Goal: Task Accomplishment & Management: Manage account settings

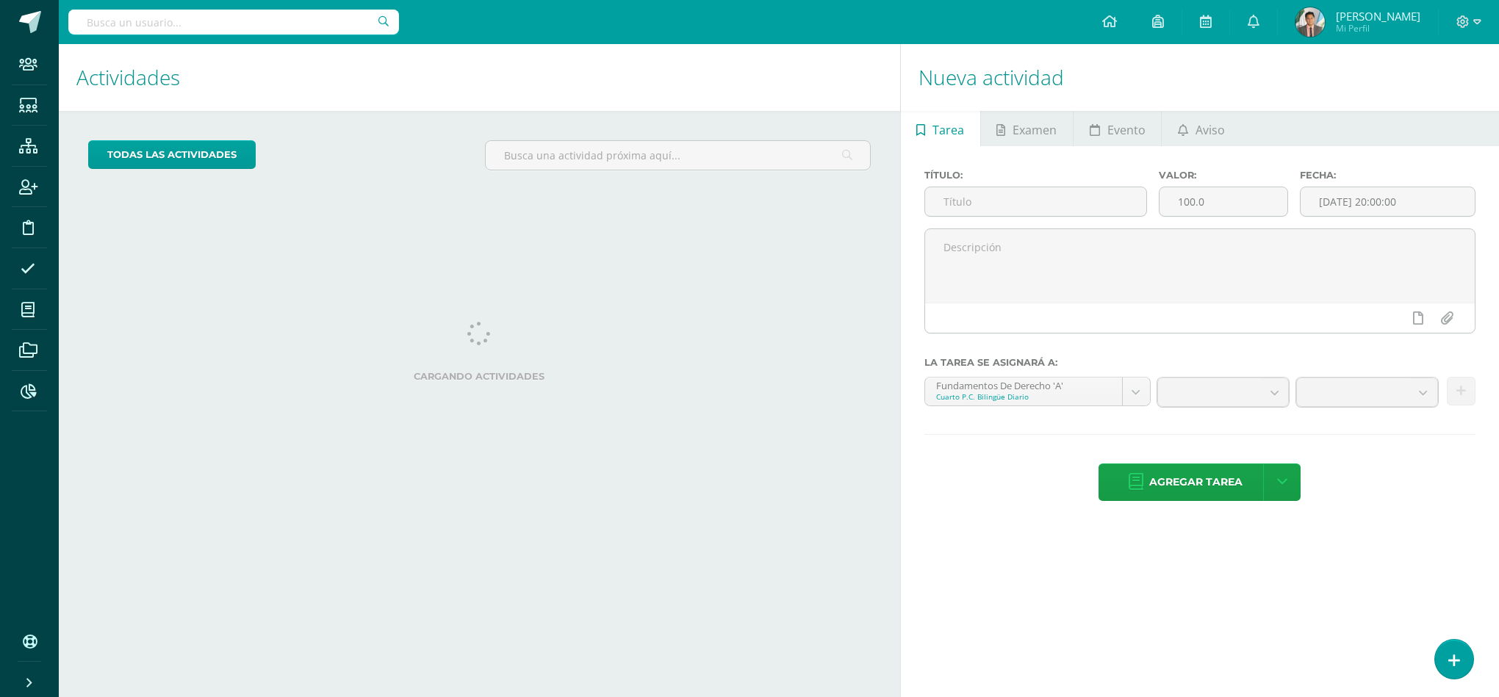
drag, startPoint x: 1321, startPoint y: 0, endPoint x: 1332, endPoint y: 4, distance: 11.2
click at [1325, 2] on link "Gerson Neftalí Antonio Mi Perfil" at bounding box center [1358, 22] width 160 height 44
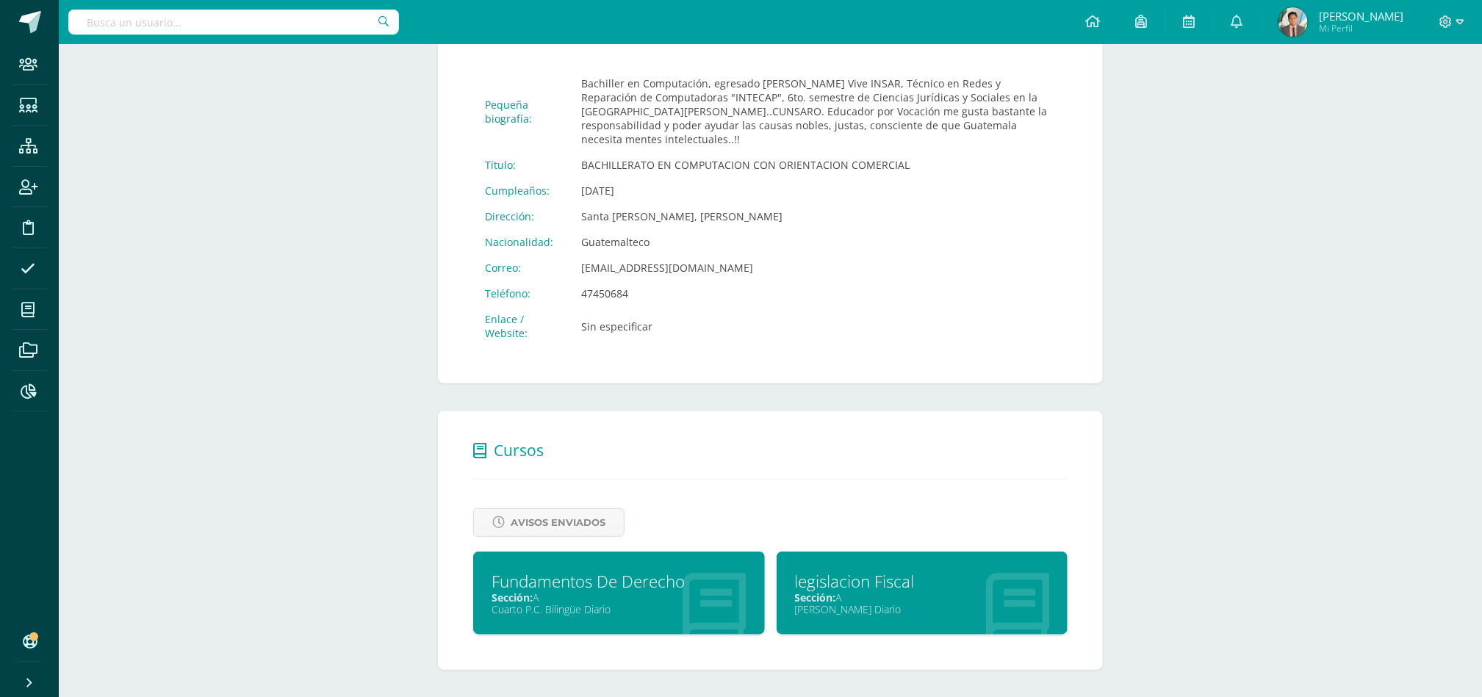
scroll to position [293, 0]
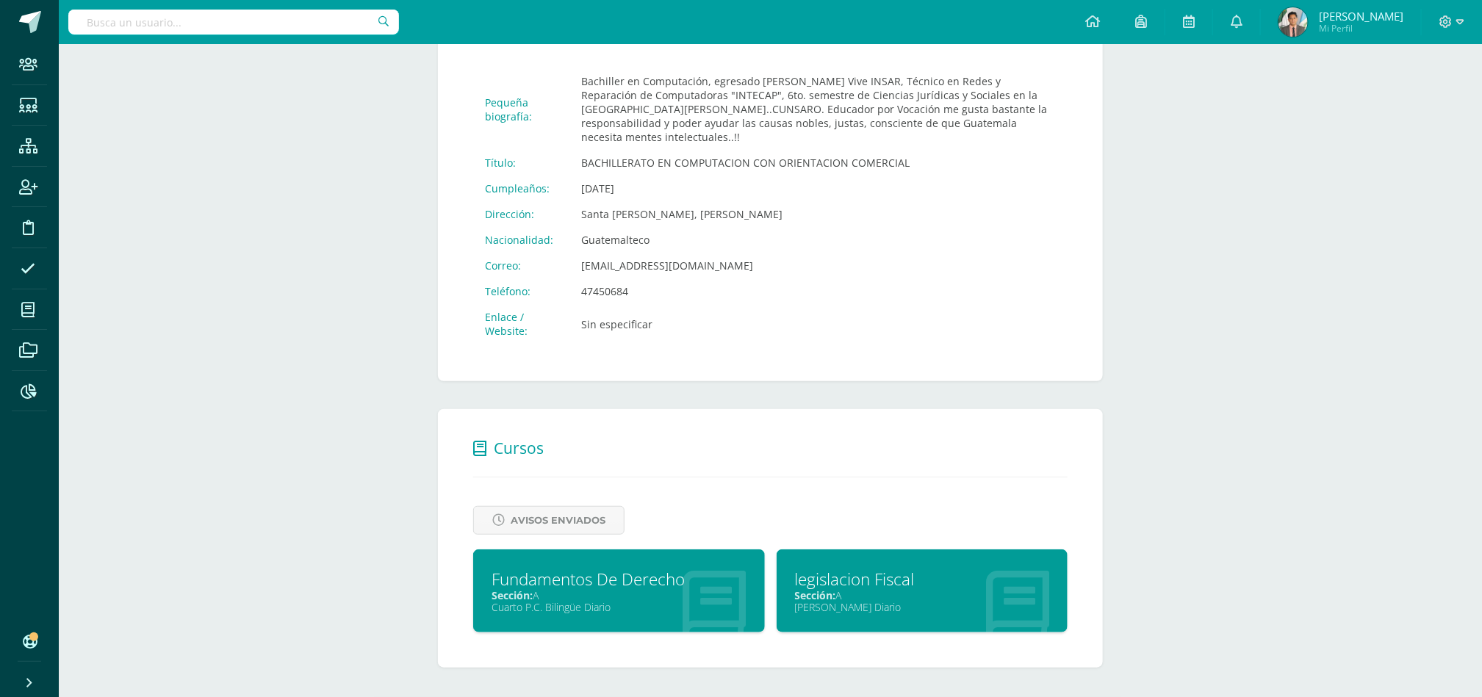
click at [633, 586] on div "Fundamentos De Derecho" at bounding box center [619, 579] width 255 height 23
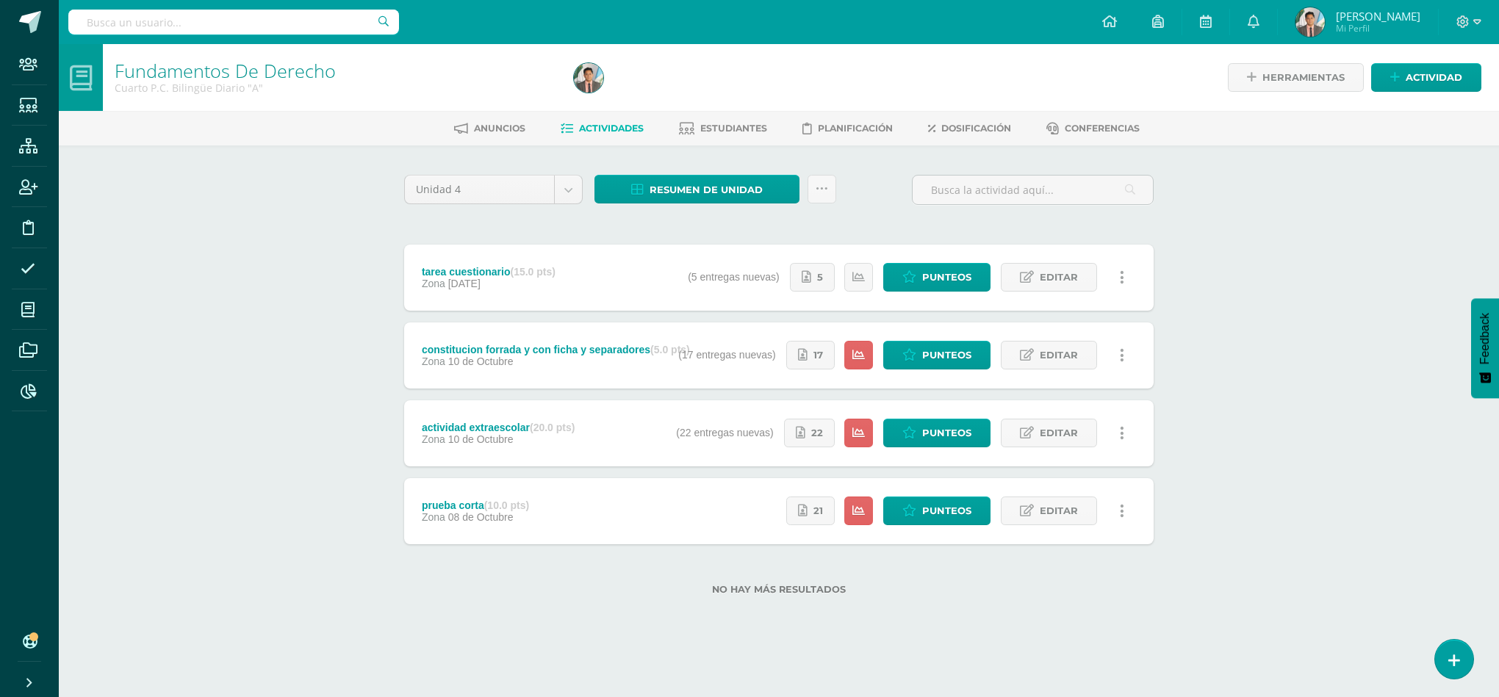
click at [690, 309] on div "Estatus de Actividad: 27 Estudiantes sin calificar 0 Estudiantes con cero Media…" at bounding box center [913, 278] width 481 height 66
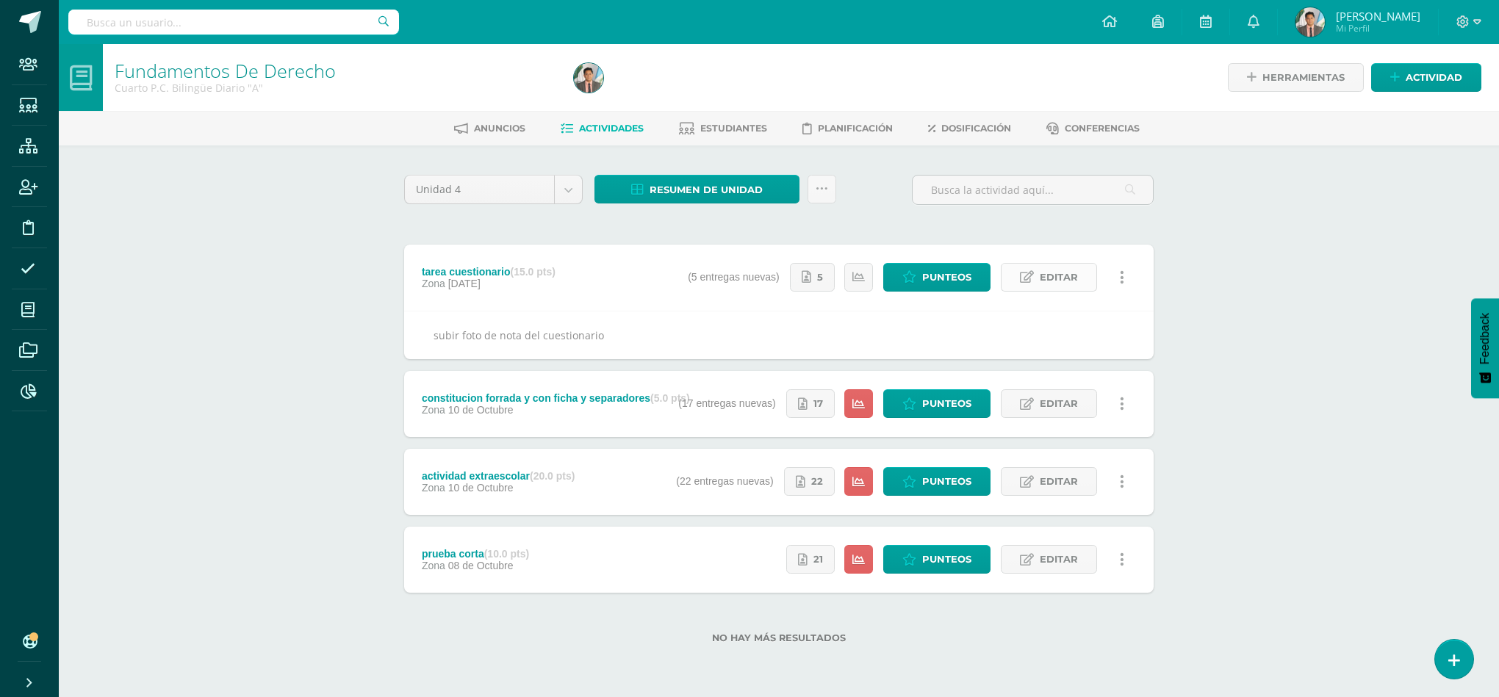
click at [1026, 281] on icon at bounding box center [1027, 277] width 14 height 12
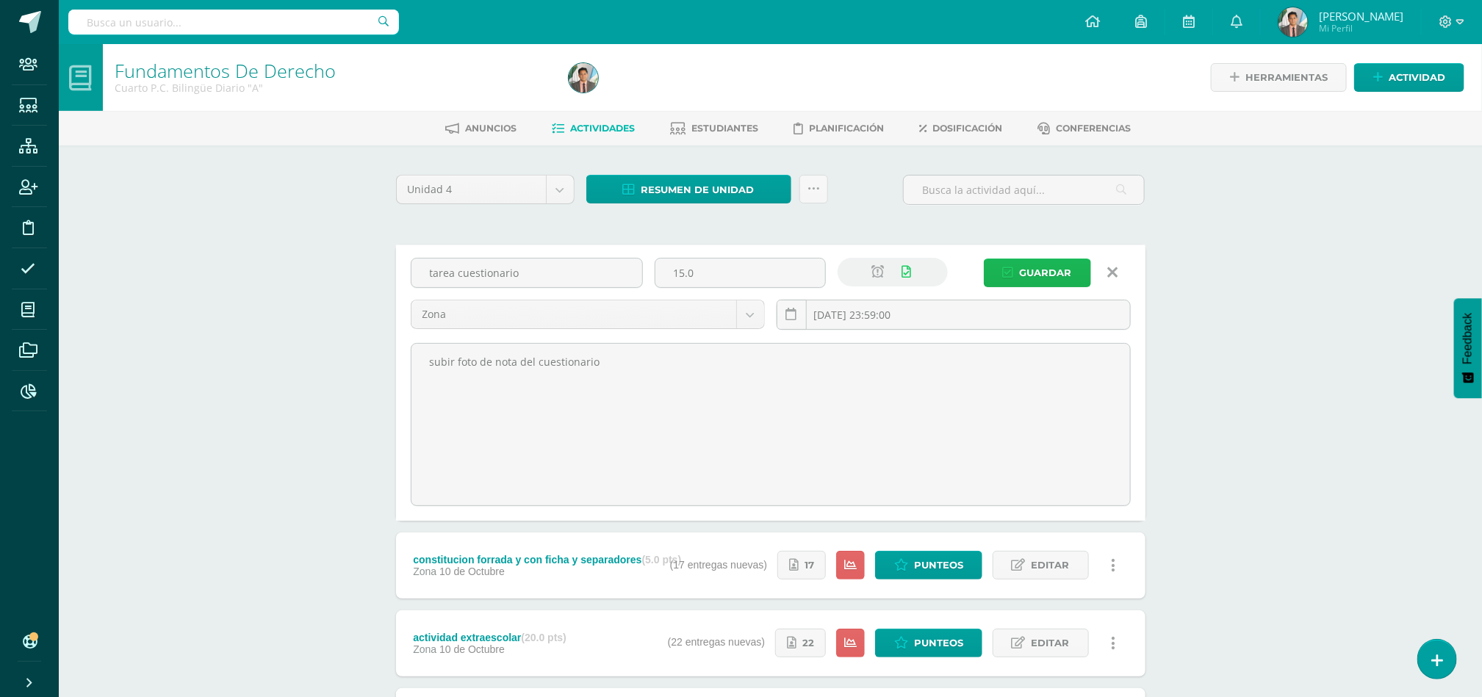
click at [1019, 273] on button "Guardar" at bounding box center [1037, 273] width 107 height 29
click at [1376, 77] on icon at bounding box center [1378, 77] width 10 height 12
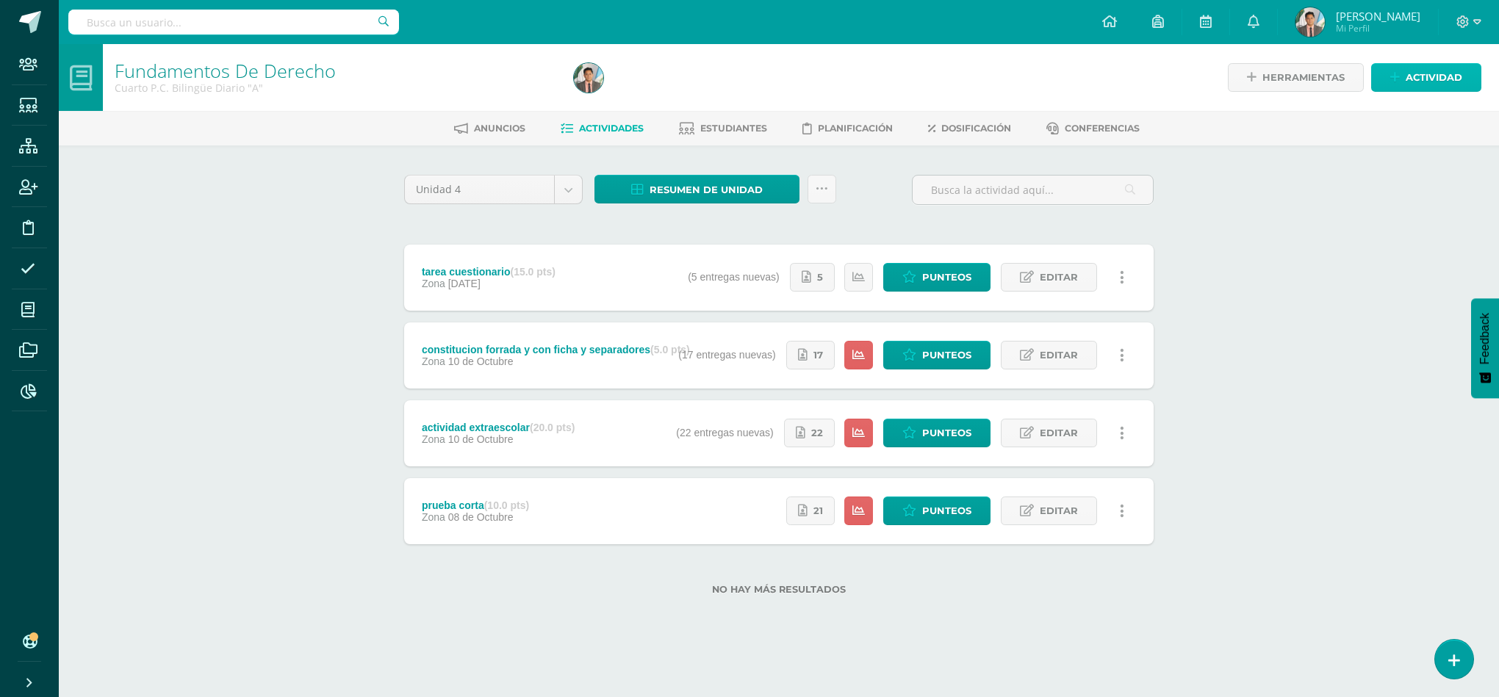
click at [1401, 71] on link "Actividad" at bounding box center [1426, 77] width 110 height 29
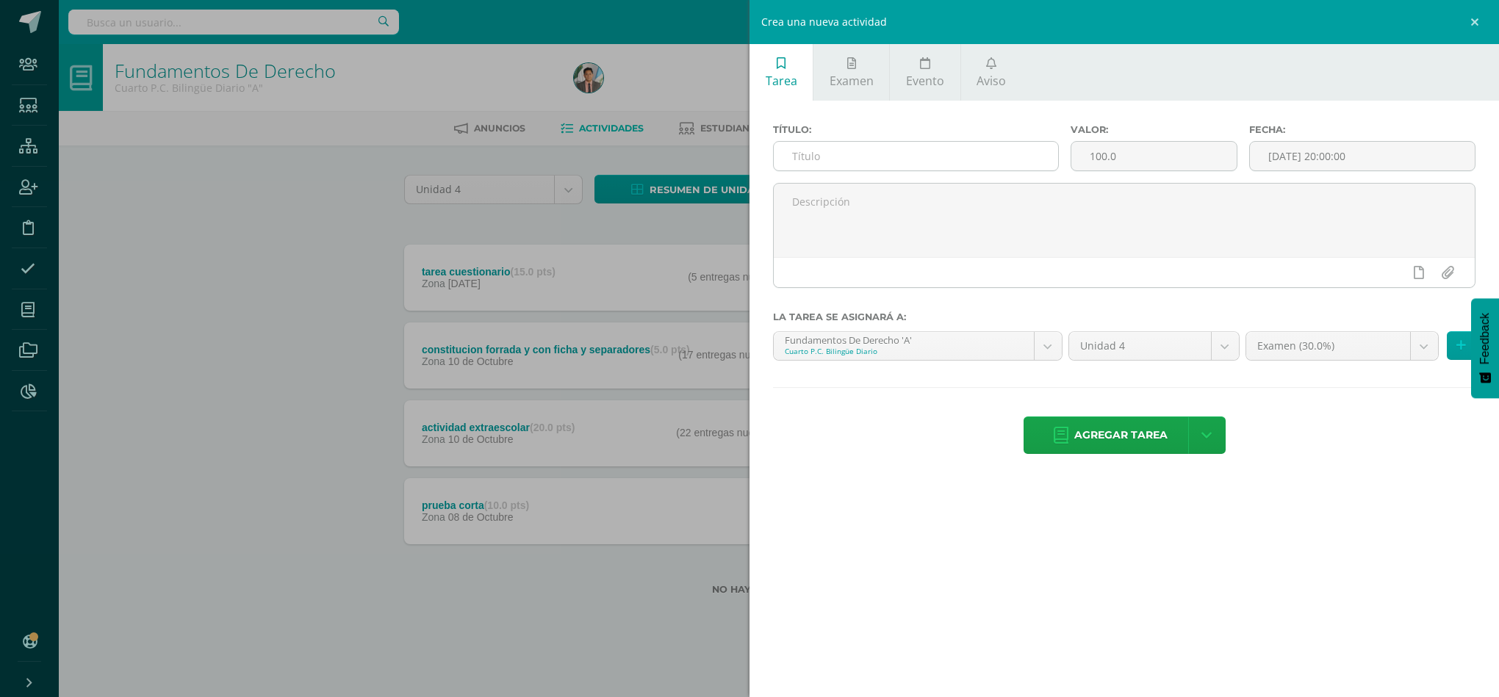
click at [791, 159] on input "text" at bounding box center [916, 156] width 284 height 29
type input "c"
type input "a"
type input "tarea articulos constitucionales"
drag, startPoint x: 1138, startPoint y: 159, endPoint x: 997, endPoint y: 150, distance: 141.4
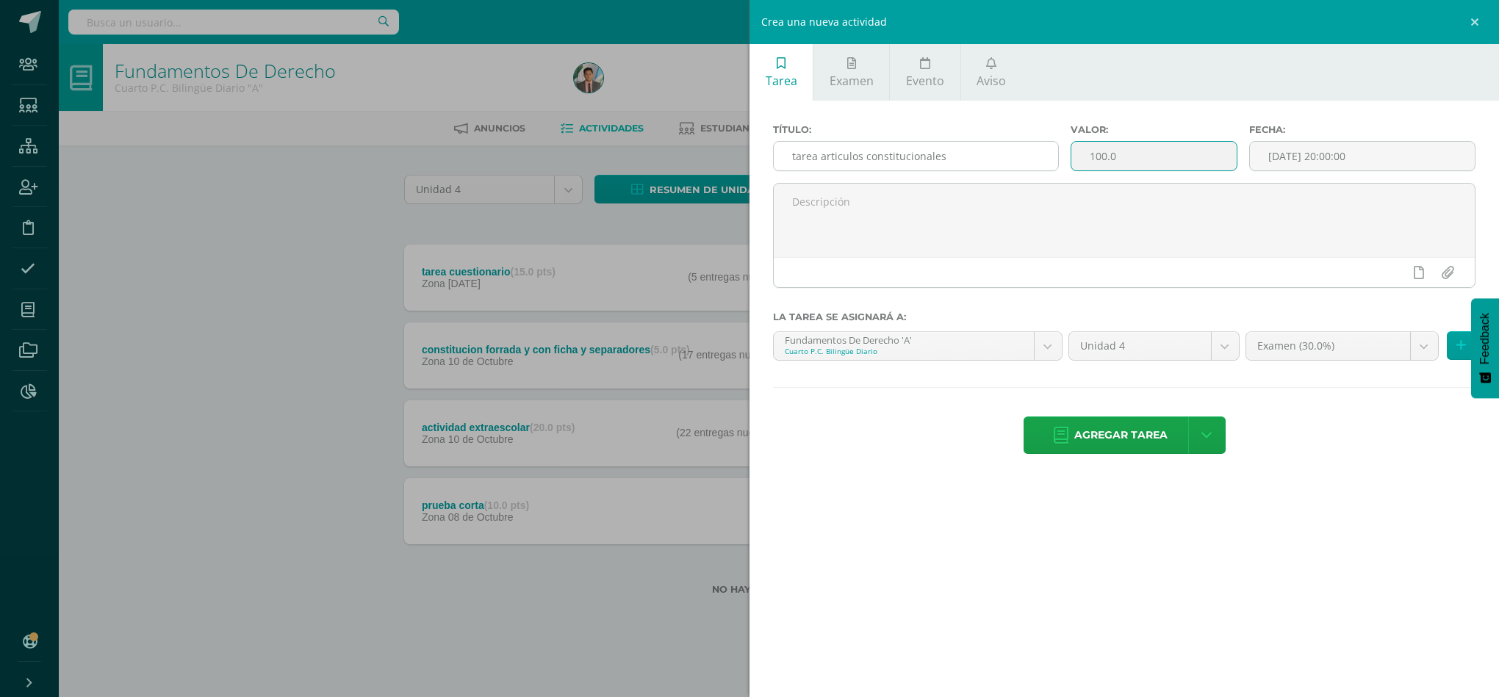
click at [1001, 151] on div "Título: tarea articulos constitucionales Valor: 100.0 Fecha: 2025-10-14 20:00:00" at bounding box center [1124, 153] width 714 height 59
type input "20"
click at [1373, 146] on input "2025-10-14 20:00:00" at bounding box center [1362, 156] width 225 height 29
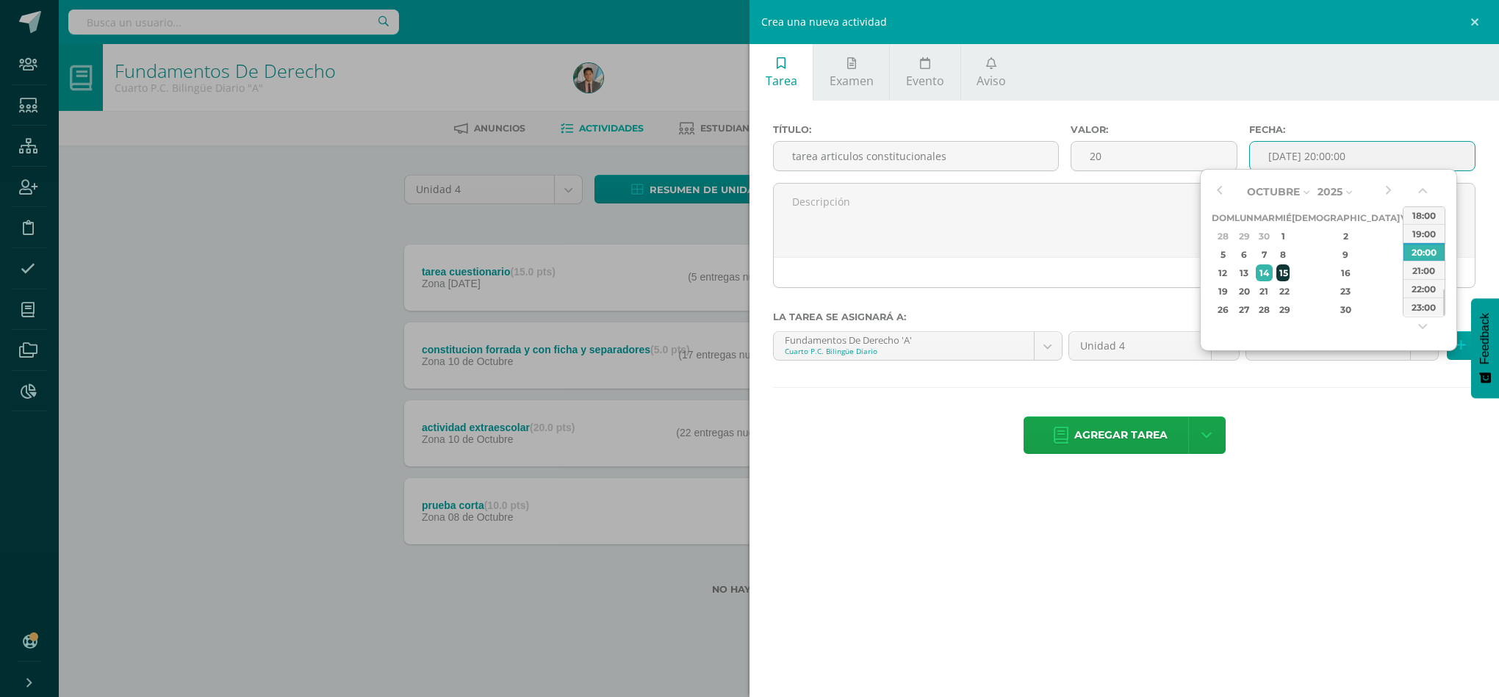
click at [1290, 270] on div "15" at bounding box center [1282, 273] width 13 height 17
click at [1433, 309] on div "23:00" at bounding box center [1424, 307] width 41 height 18
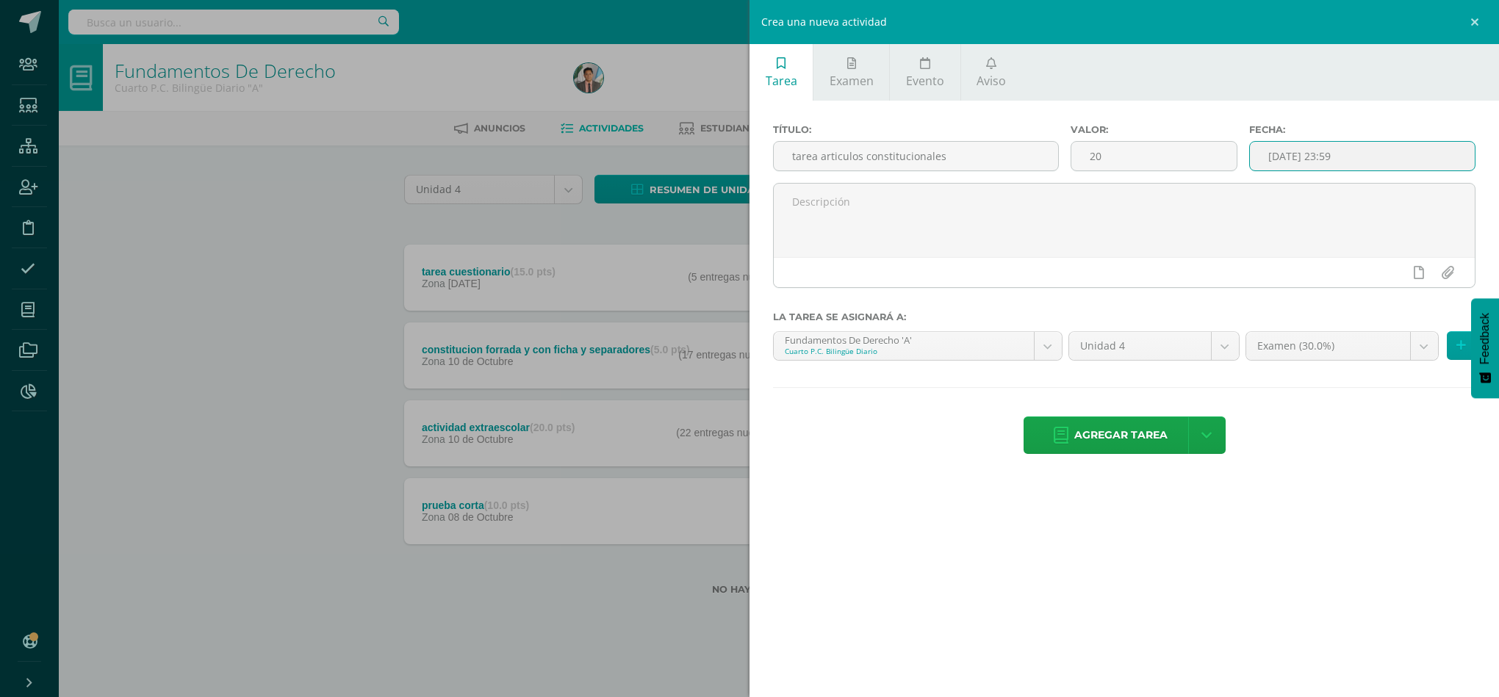
type input "2025-10-15 23:59"
click at [1391, 298] on div at bounding box center [1124, 241] width 714 height 117
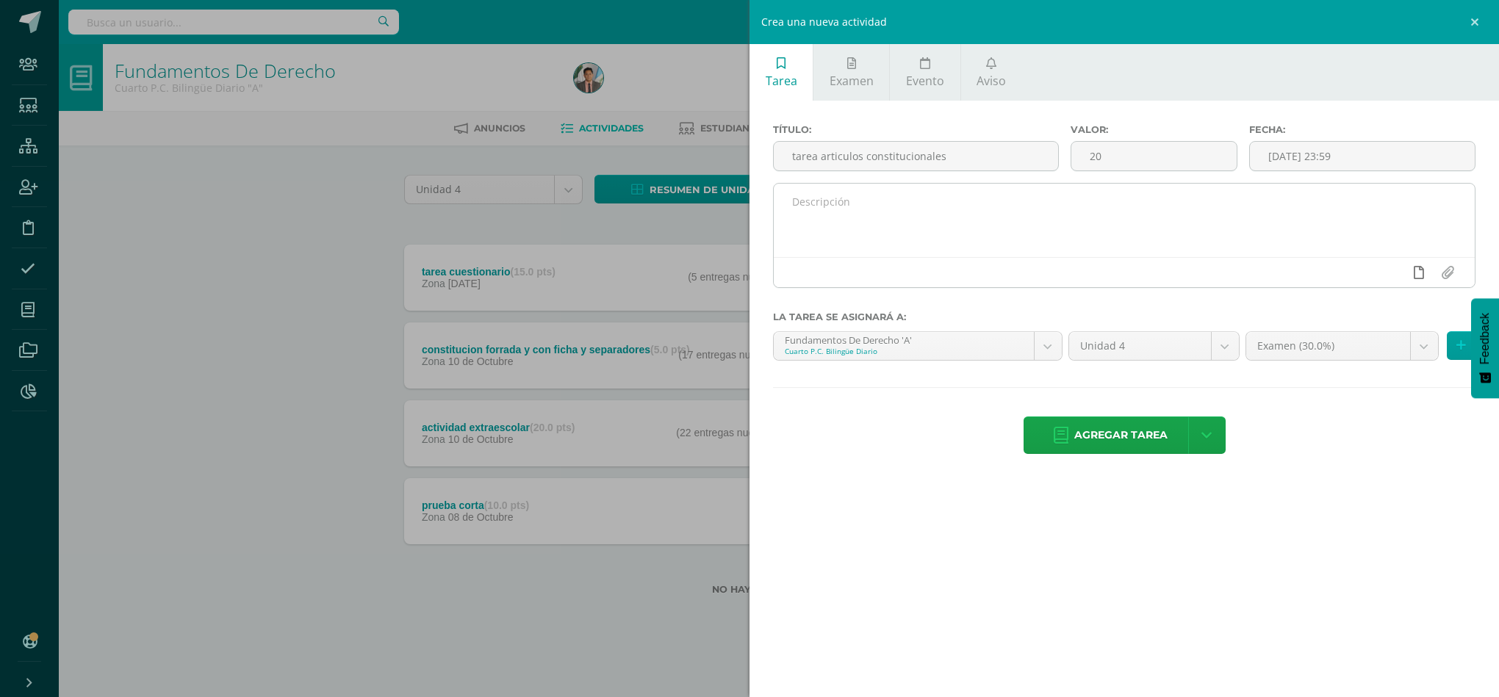
click at [1422, 276] on icon at bounding box center [1419, 272] width 10 height 13
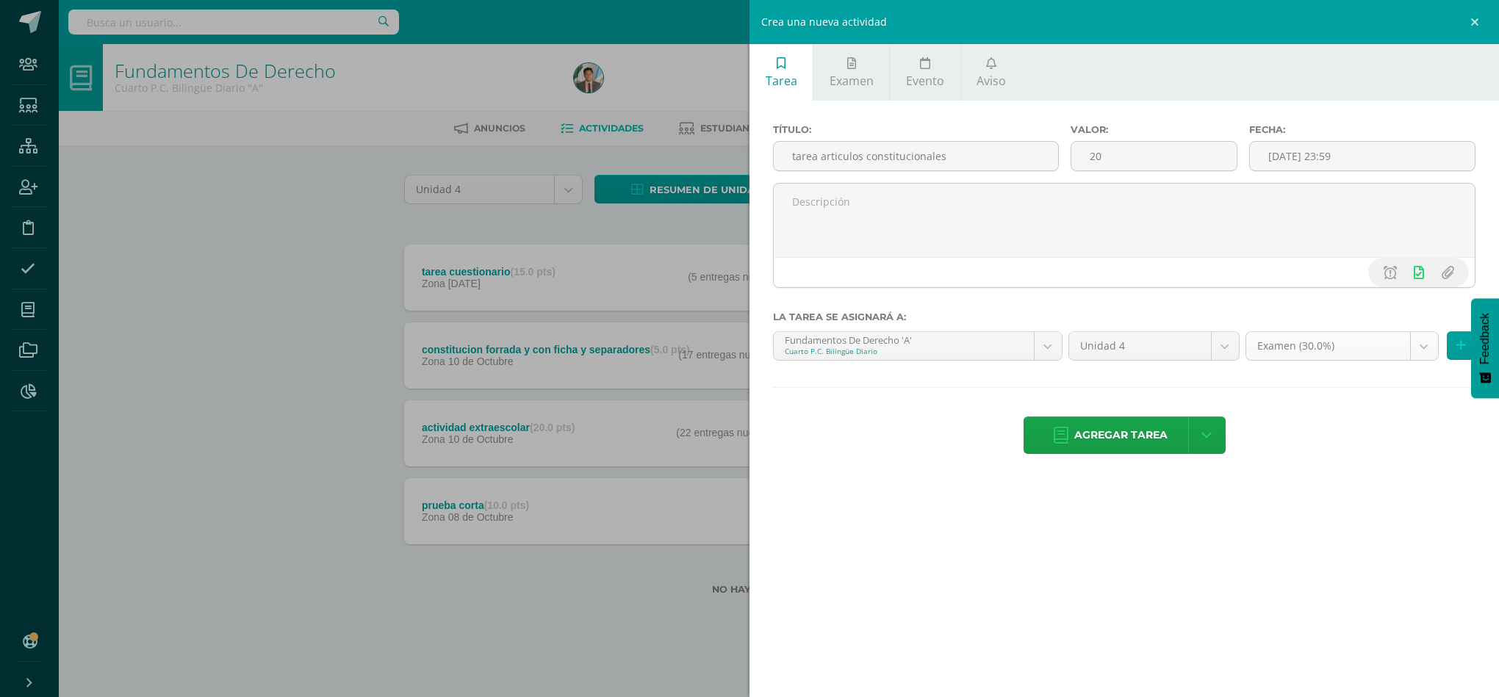
click at [1381, 340] on body "La tarea tarea cuestionario fue editada exitosamente. Staff Estudiantes Estruct…" at bounding box center [749, 321] width 1499 height 642
click at [1373, 337] on body "La tarea tarea cuestionario fue editada exitosamente. Staff Estudiantes Estruct…" at bounding box center [749, 321] width 1499 height 642
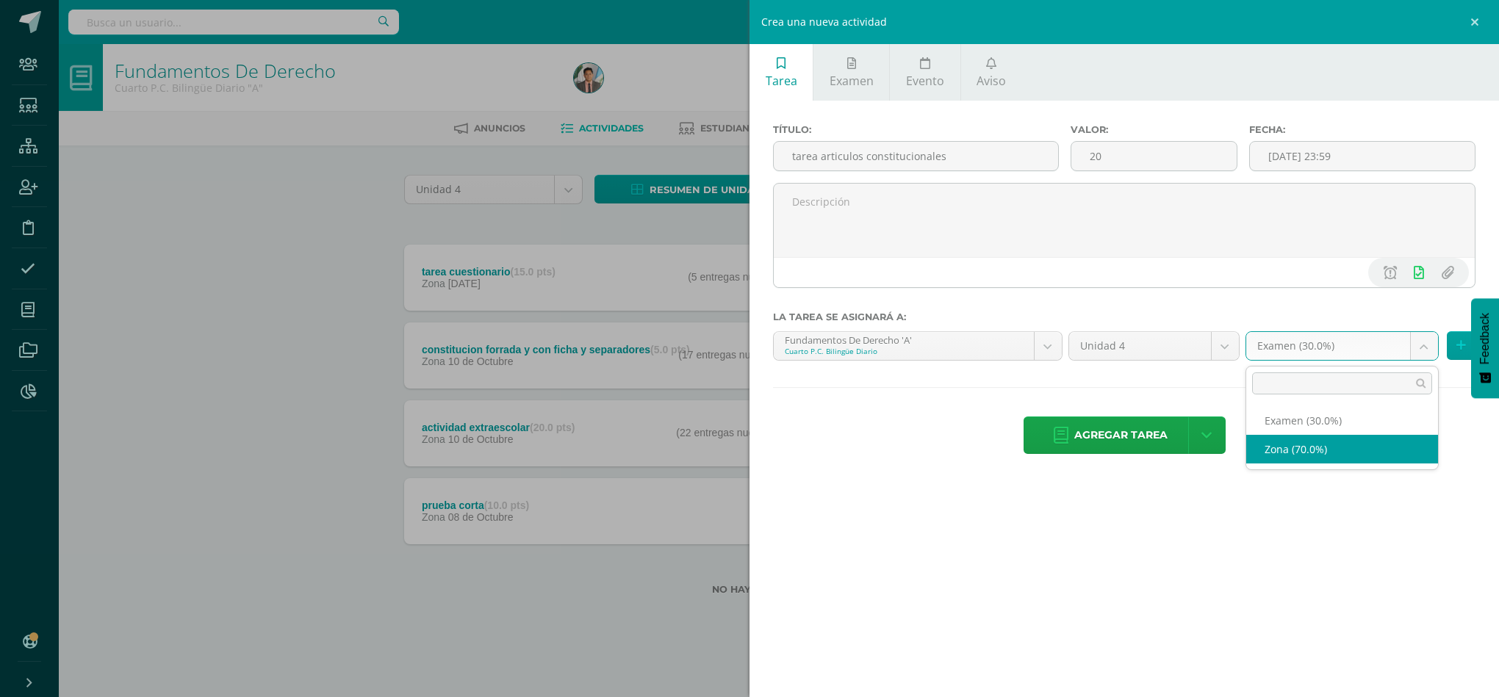
select select "85285"
click at [1113, 437] on span "Agregar tarea" at bounding box center [1120, 435] width 93 height 36
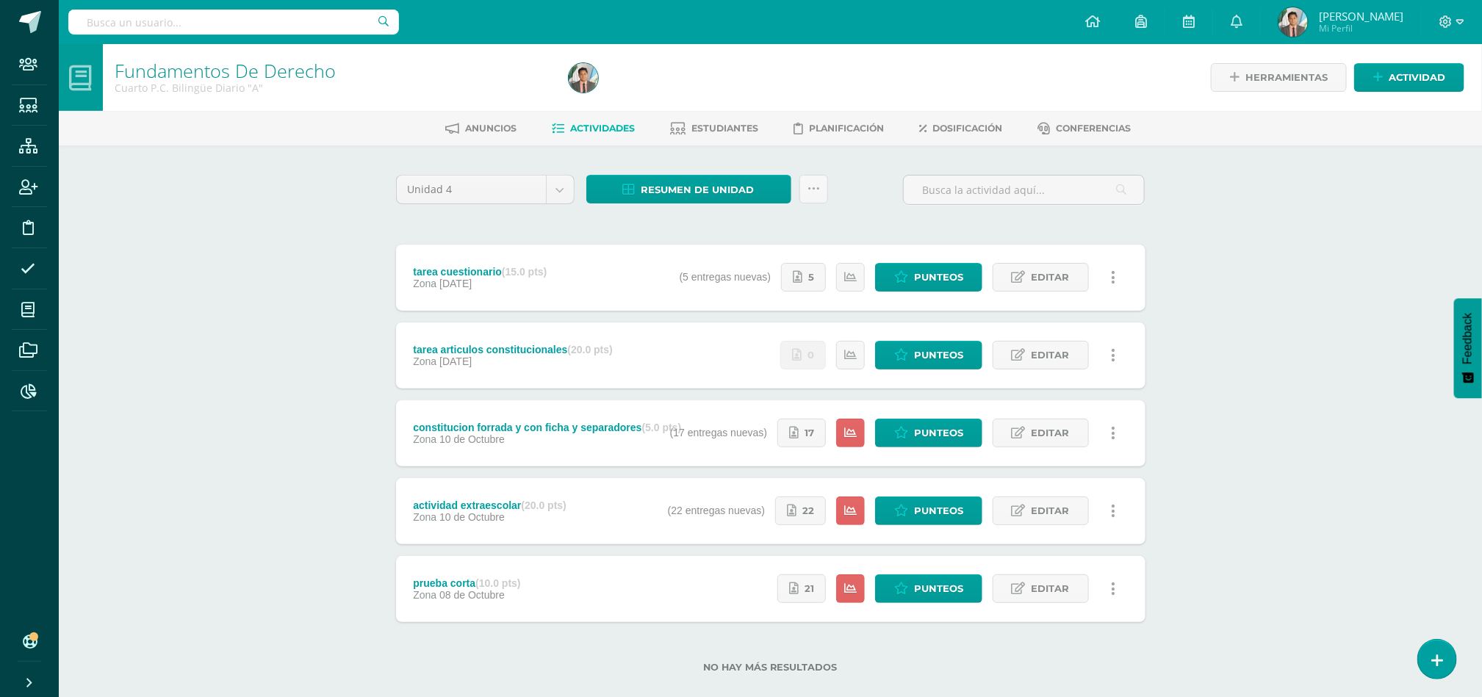
click at [624, 443] on div "Zona 10 de Octubre" at bounding box center [547, 440] width 268 height 12
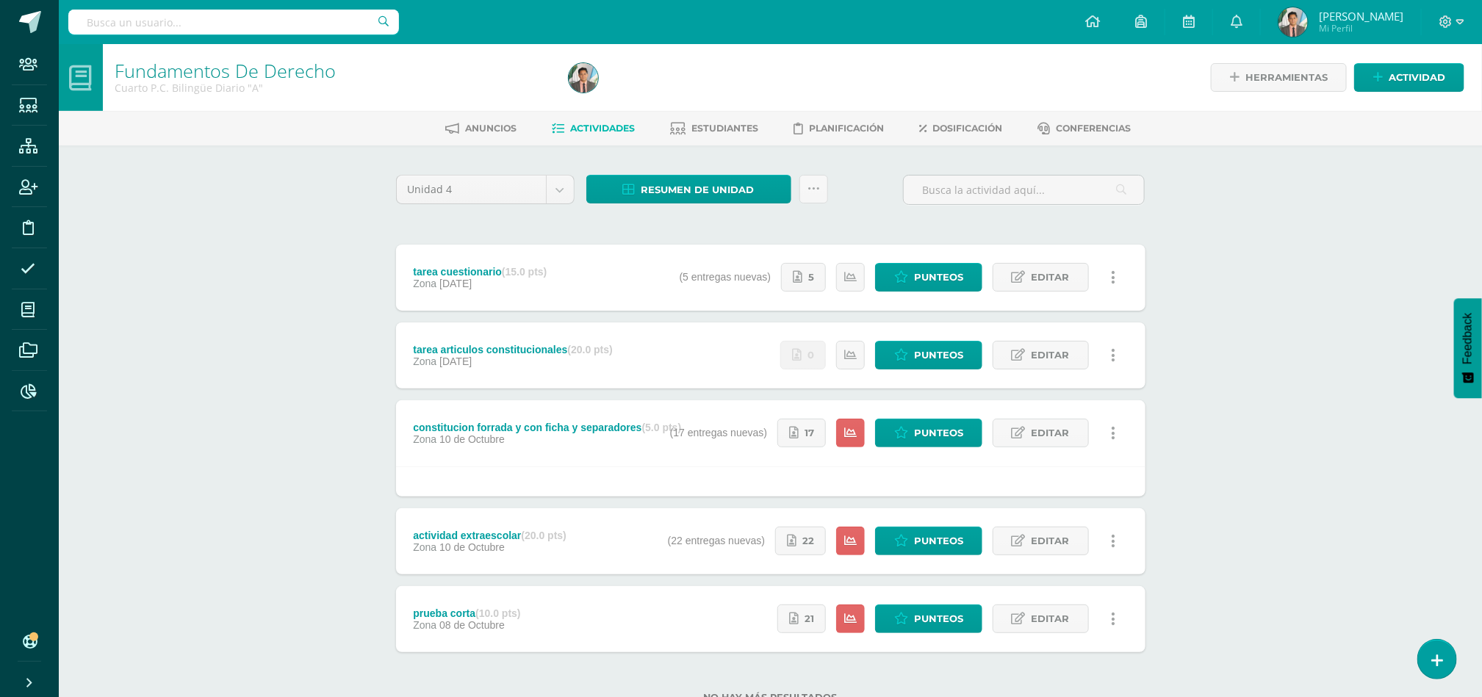
click at [624, 443] on div "Zona 10 de Octubre" at bounding box center [547, 440] width 268 height 12
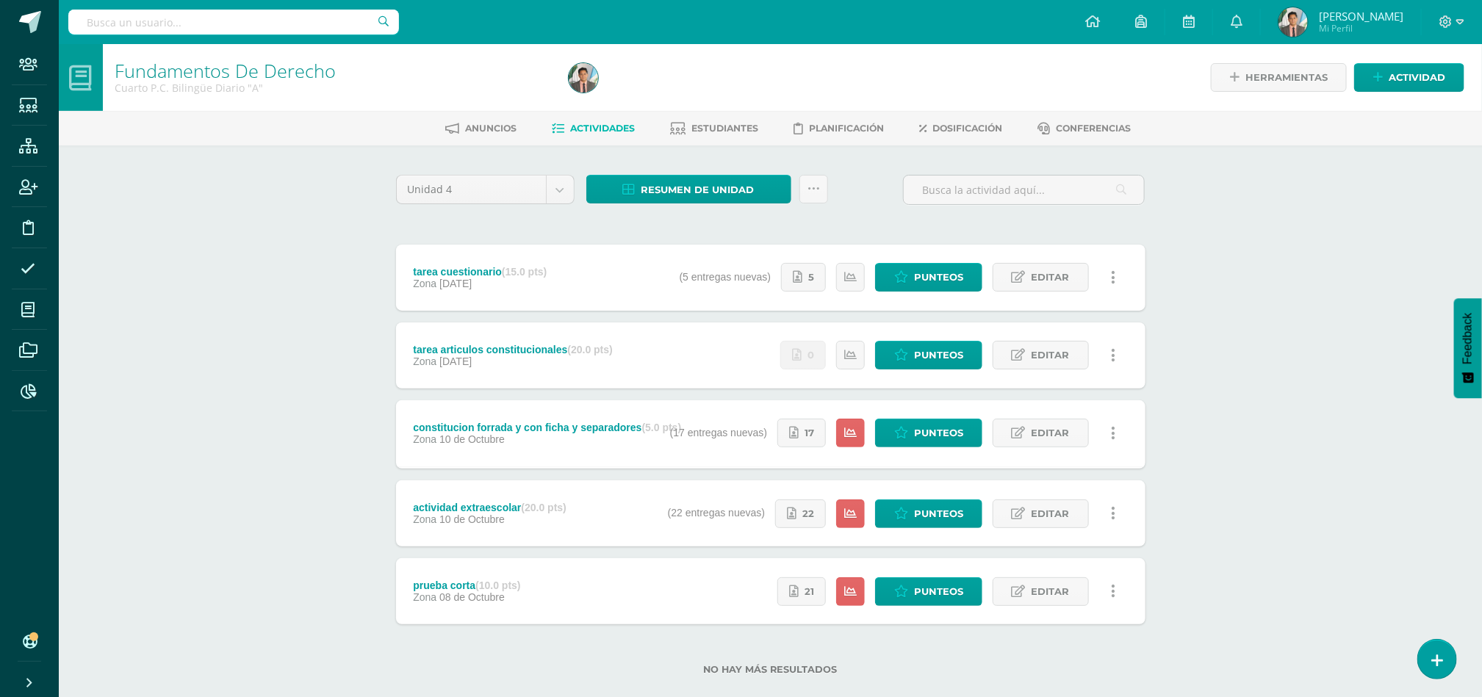
click at [649, 370] on div "tarea articulos constitucionales (20.0 pts) Zona 15 de Octubre Estatus de Activ…" at bounding box center [771, 356] width 750 height 66
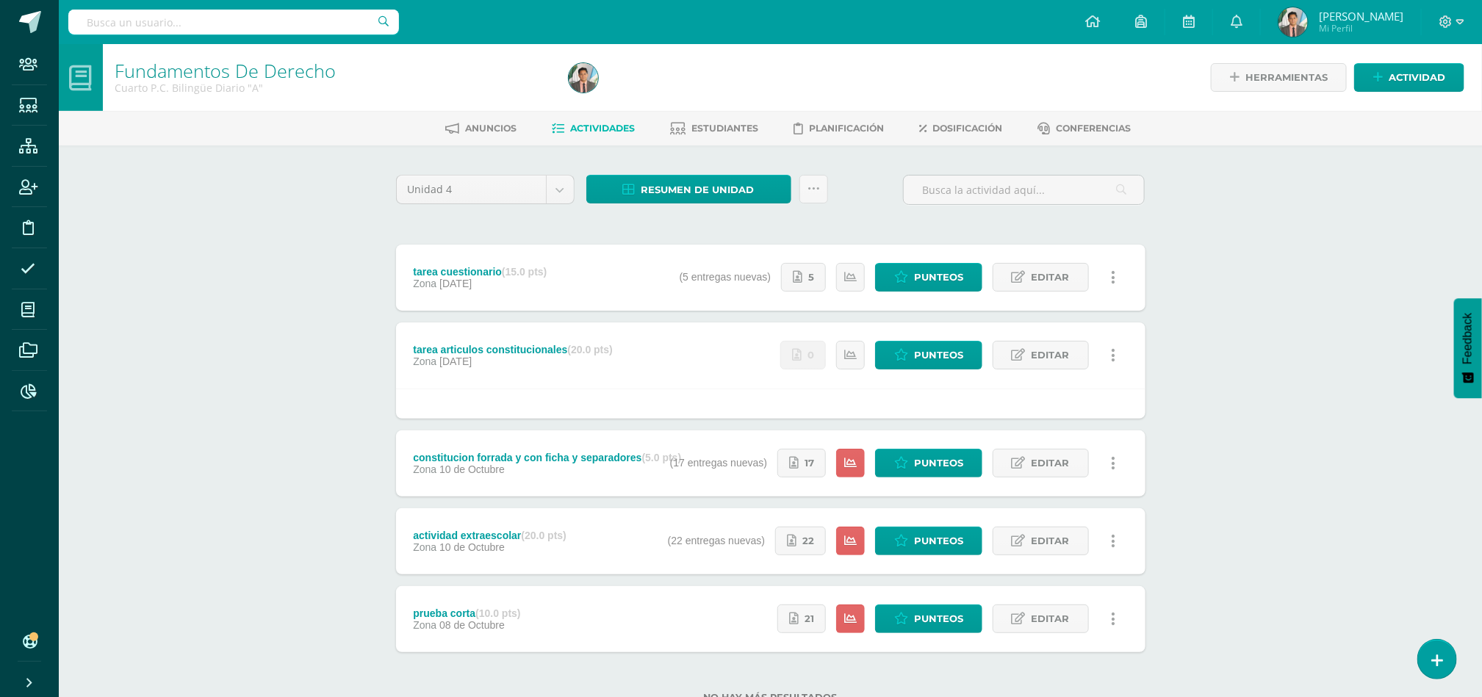
click at [637, 379] on div "tarea articulos constitucionales (20.0 pts) Zona 15 de Octubre Estatus de Activ…" at bounding box center [771, 356] width 750 height 66
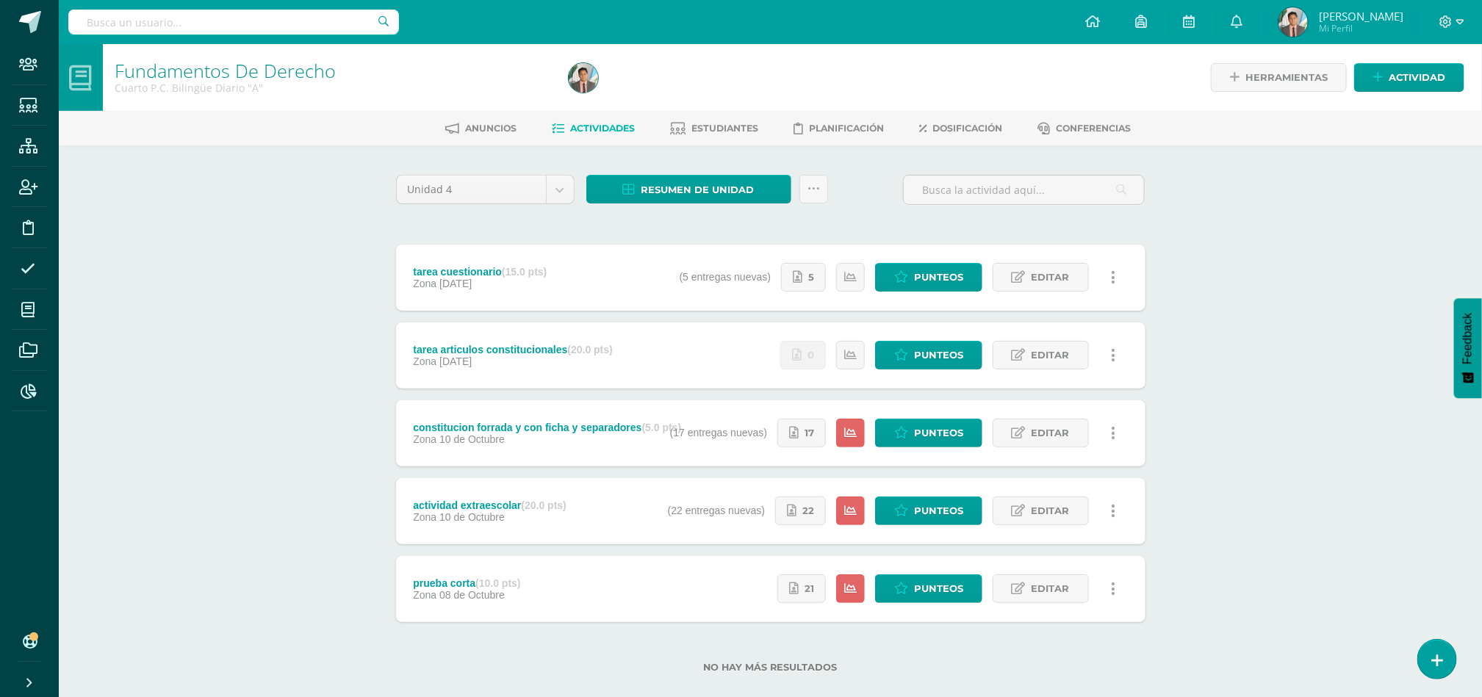
click at [637, 302] on div "tarea cuestionario (15.0 pts) Zona 15 de Octubre Estatus de Actividad: 27 Estud…" at bounding box center [771, 278] width 750 height 66
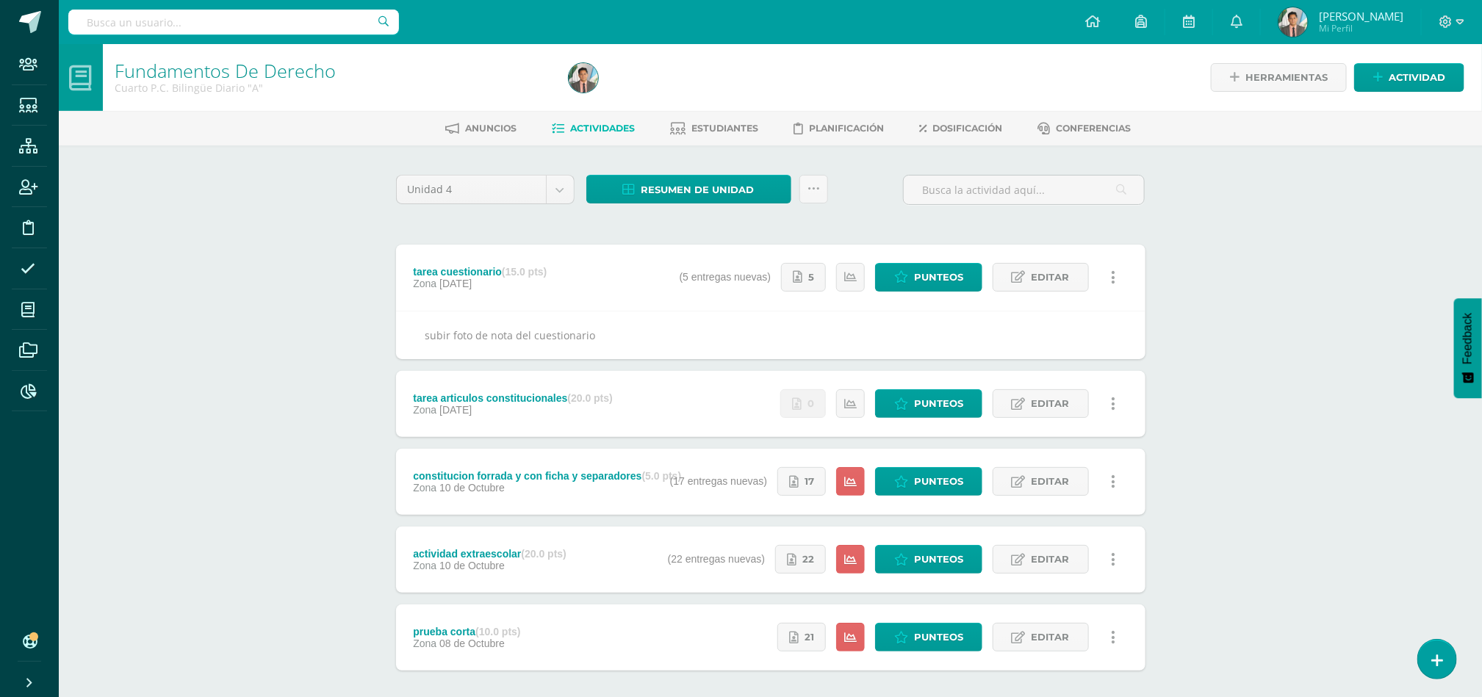
click at [642, 303] on div "tarea cuestionario (15.0 pts) Zona 15 de Octubre Estatus de Actividad: 27 Estud…" at bounding box center [771, 278] width 750 height 66
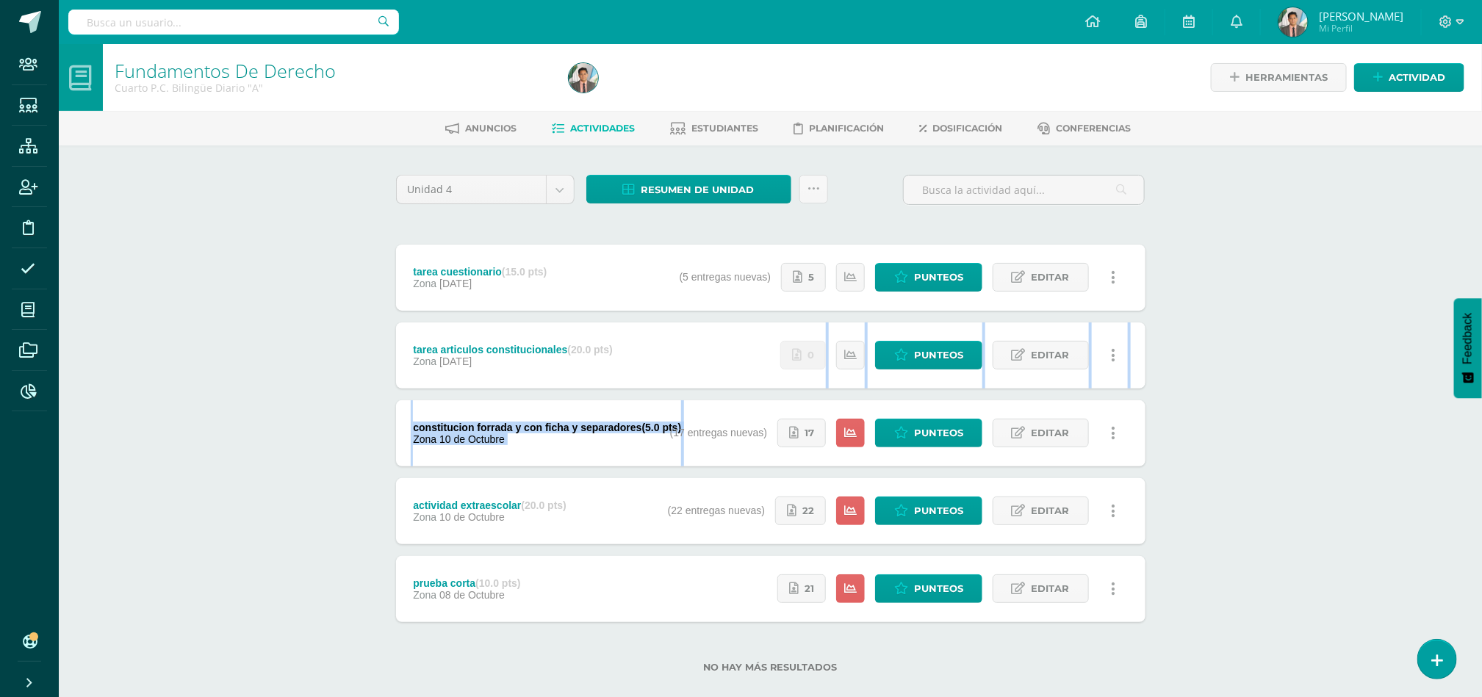
click at [1361, 465] on div "Fundamentos De Derecho Cuarto P.C. Bilingüe Diario "A" Herramientas Detalle de …" at bounding box center [770, 382] width 1423 height 676
click at [620, 336] on div "tarea articulos constitucionales (20.0 pts) Zona 15 de Octubre" at bounding box center [513, 356] width 234 height 66
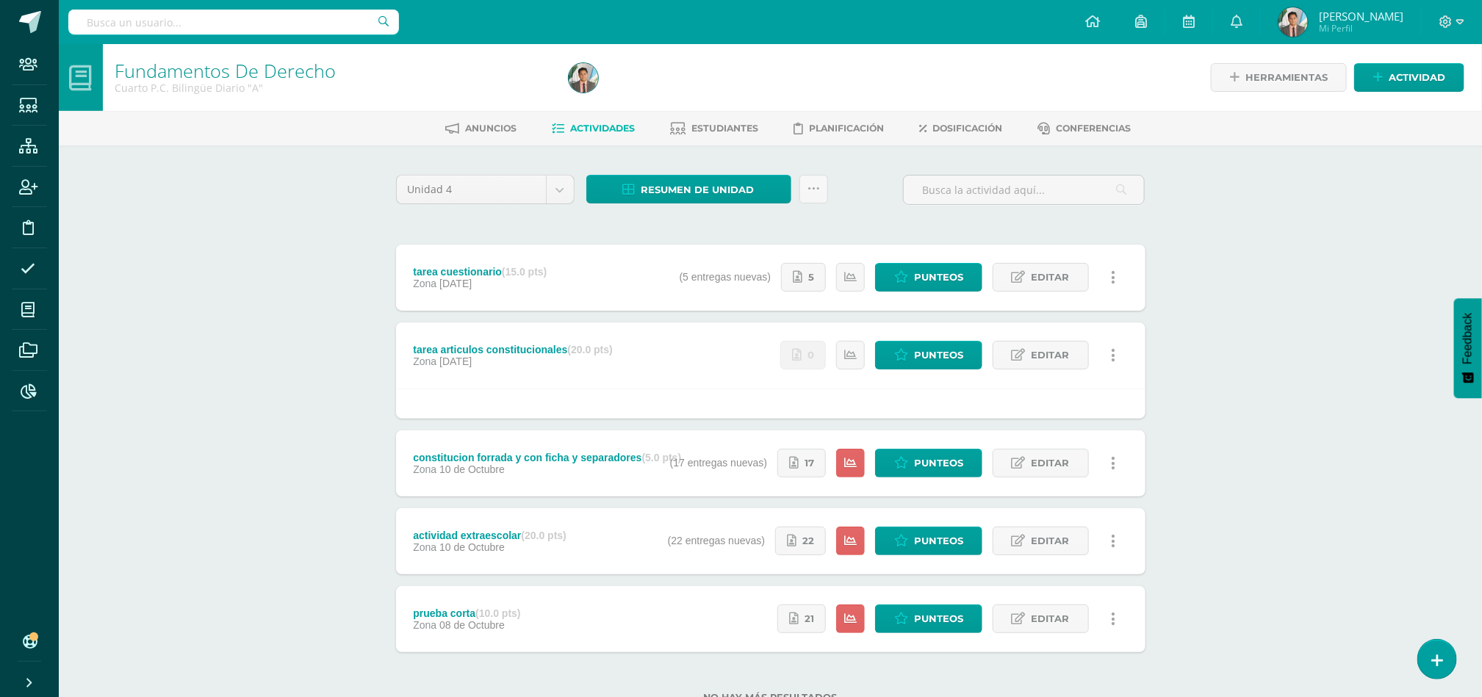
click at [638, 369] on div "tarea articulos constitucionales (20.0 pts) Zona 15 de Octubre Estatus de Activ…" at bounding box center [771, 356] width 750 height 66
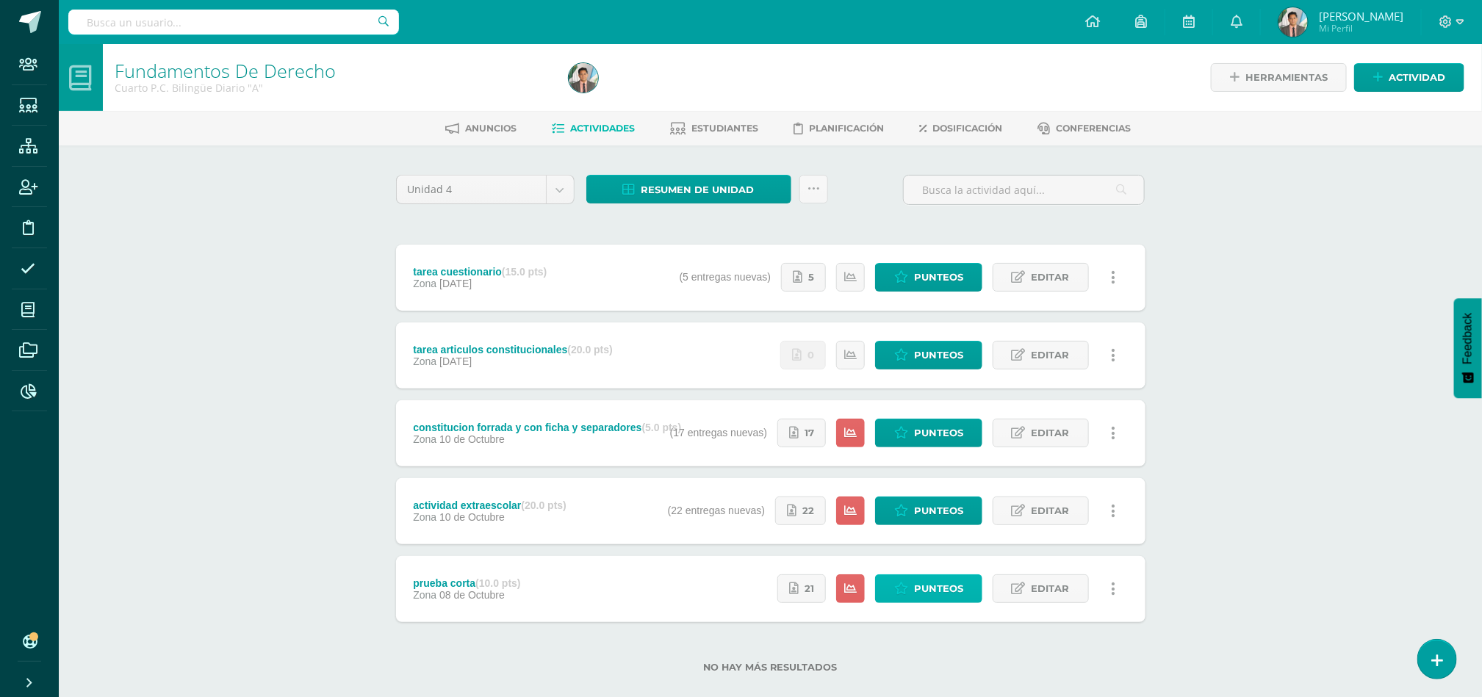
click at [908, 587] on icon at bounding box center [901, 589] width 14 height 12
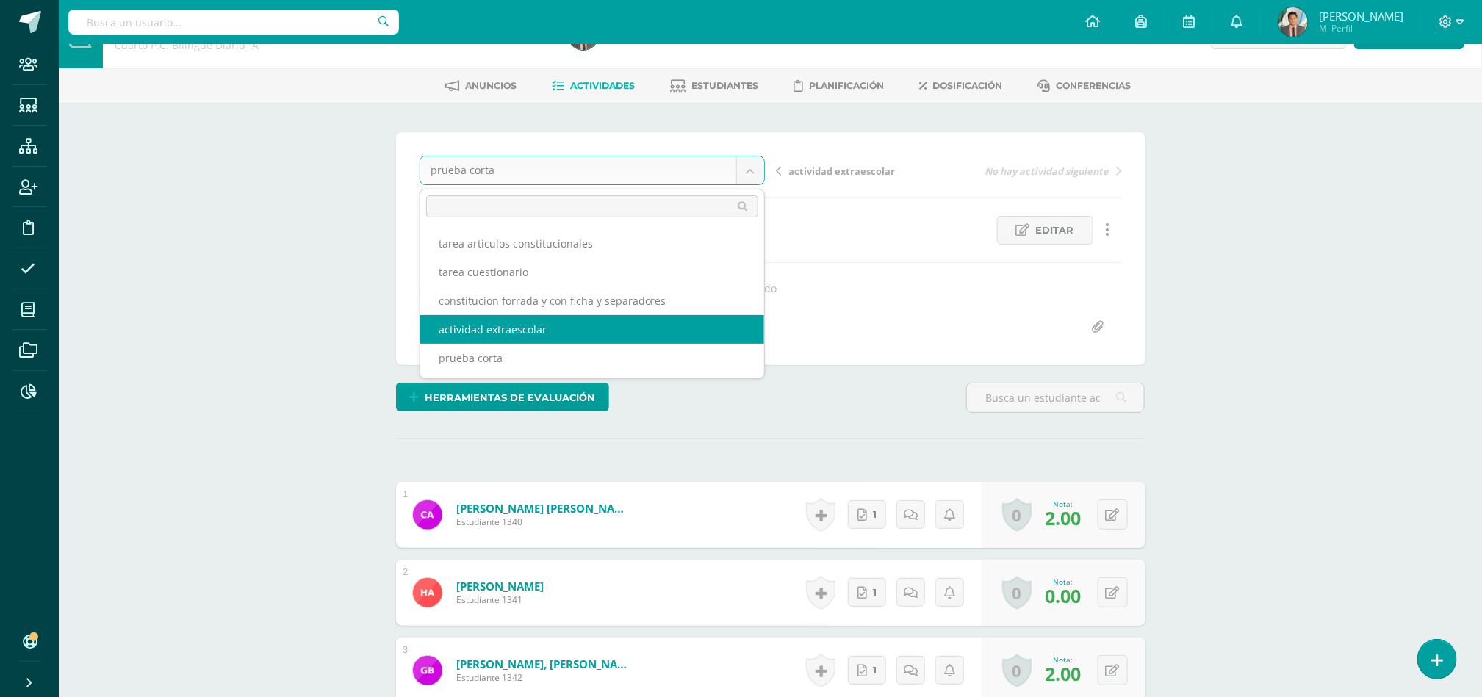
scroll to position [73, 0]
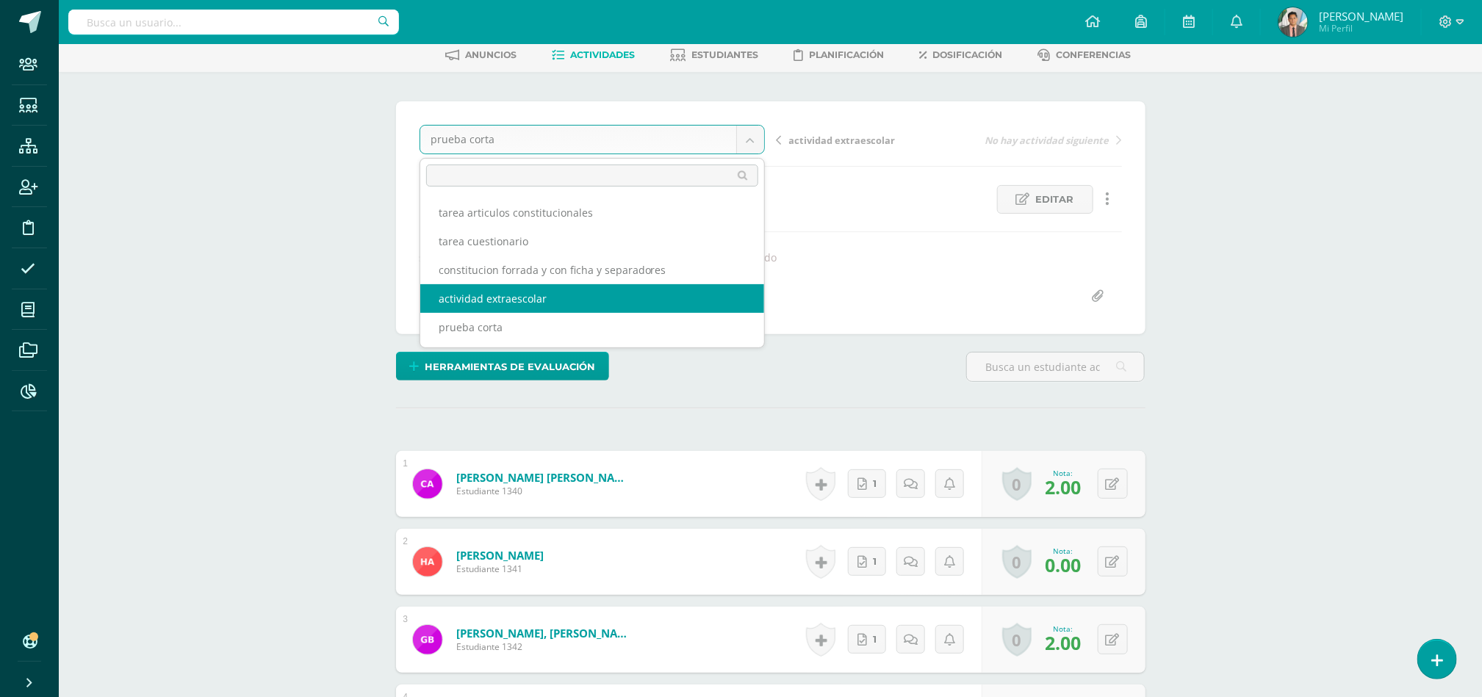
select select "/dashboard/teacher/grade-activity/85289/"
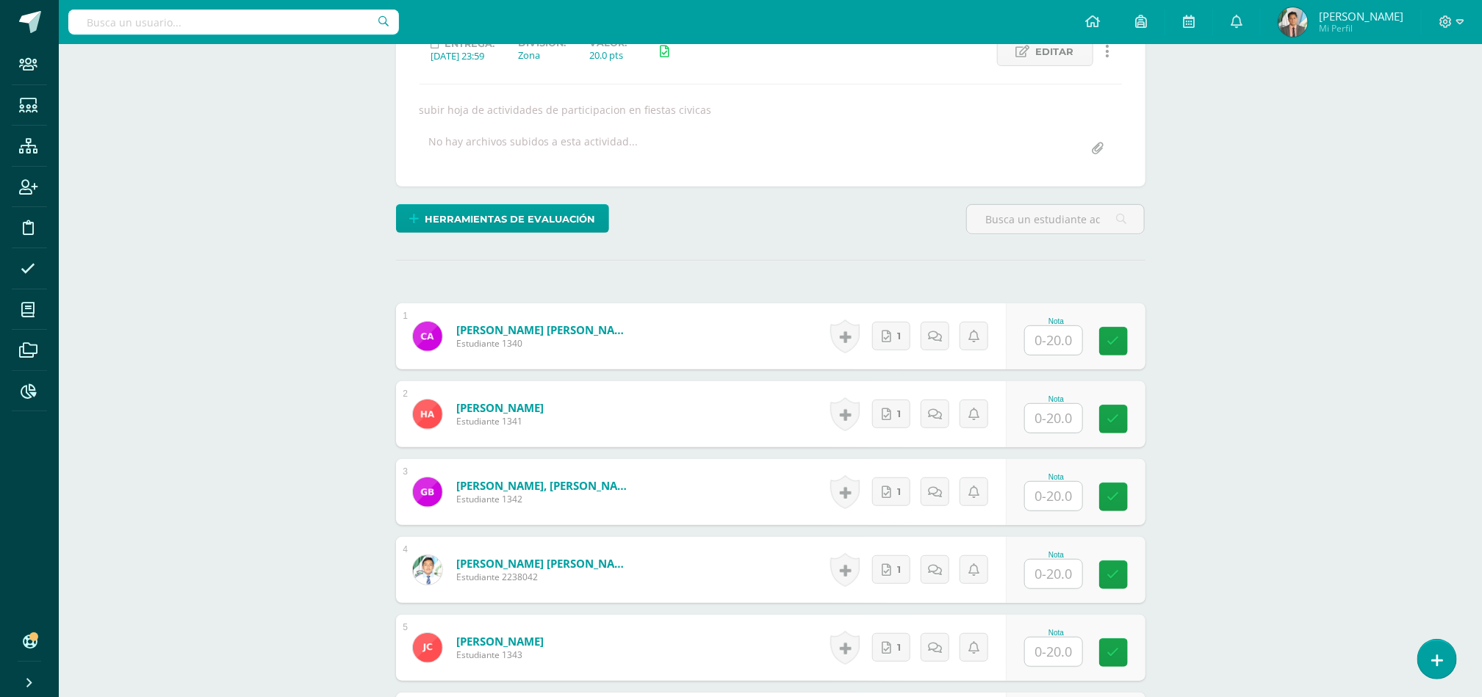
scroll to position [223, 0]
click at [1066, 351] on input "text" at bounding box center [1053, 339] width 57 height 29
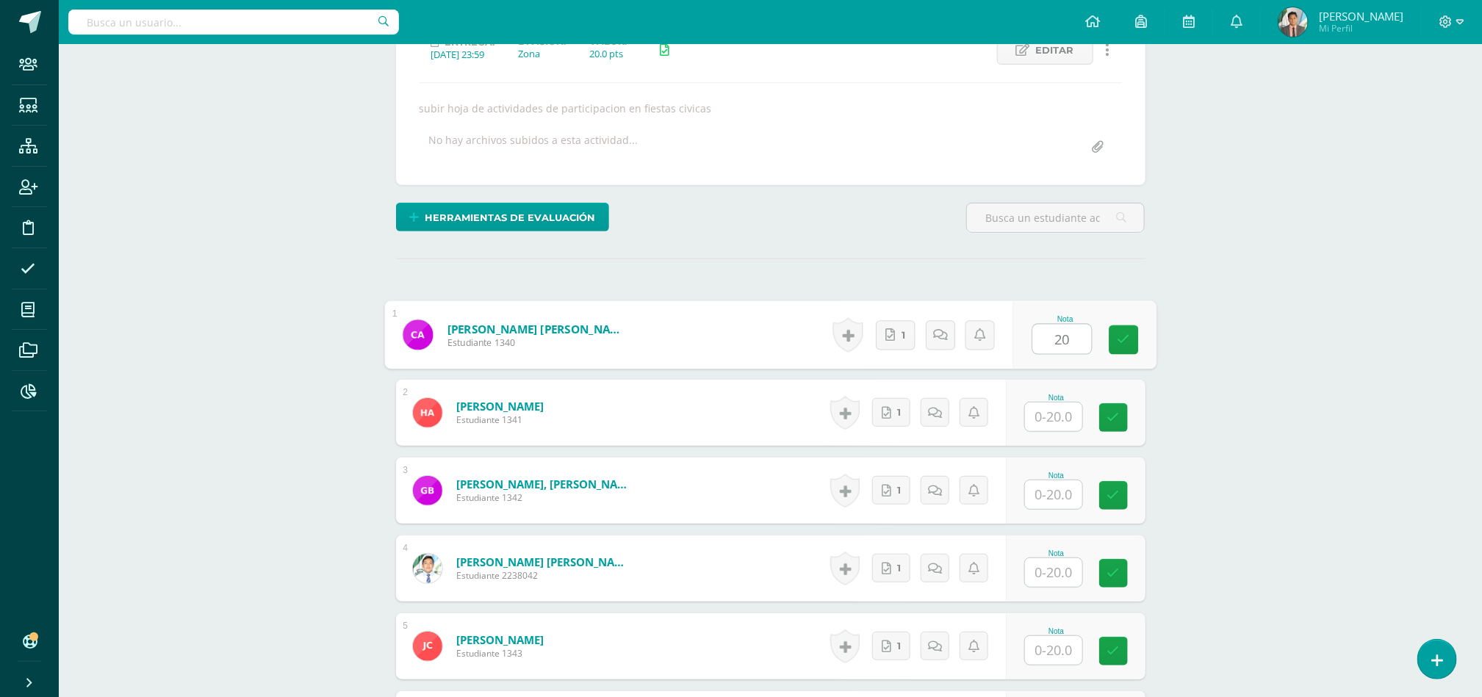
type input "20"
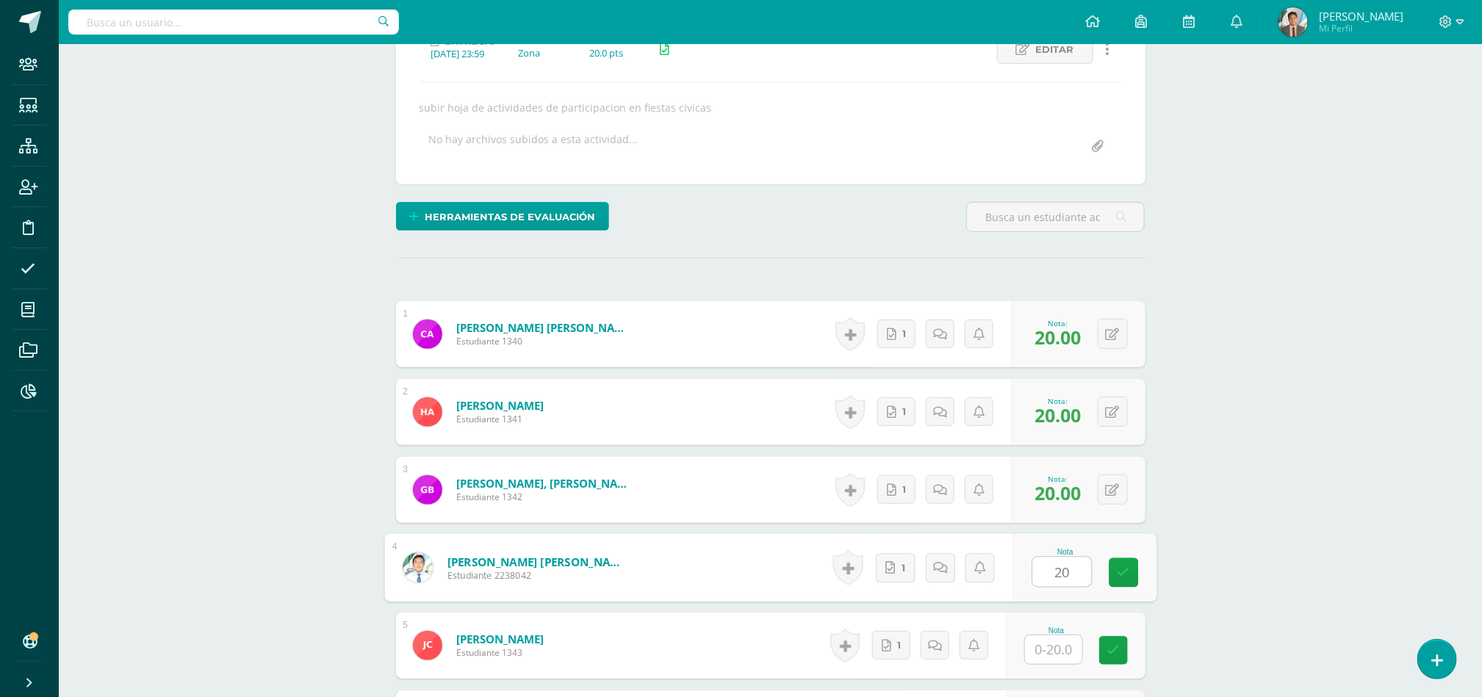
scroll to position [225, 0]
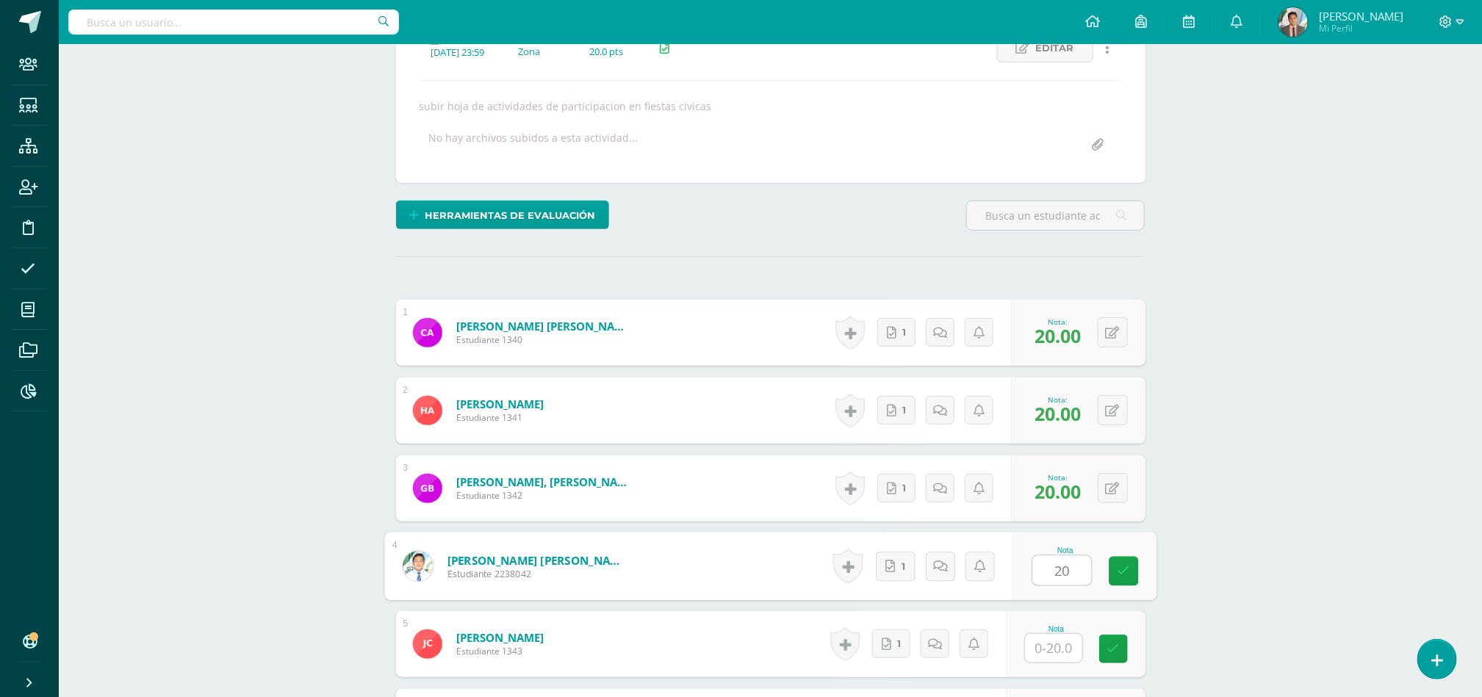
type input "20"
click at [893, 338] on icon at bounding box center [892, 333] width 10 height 12
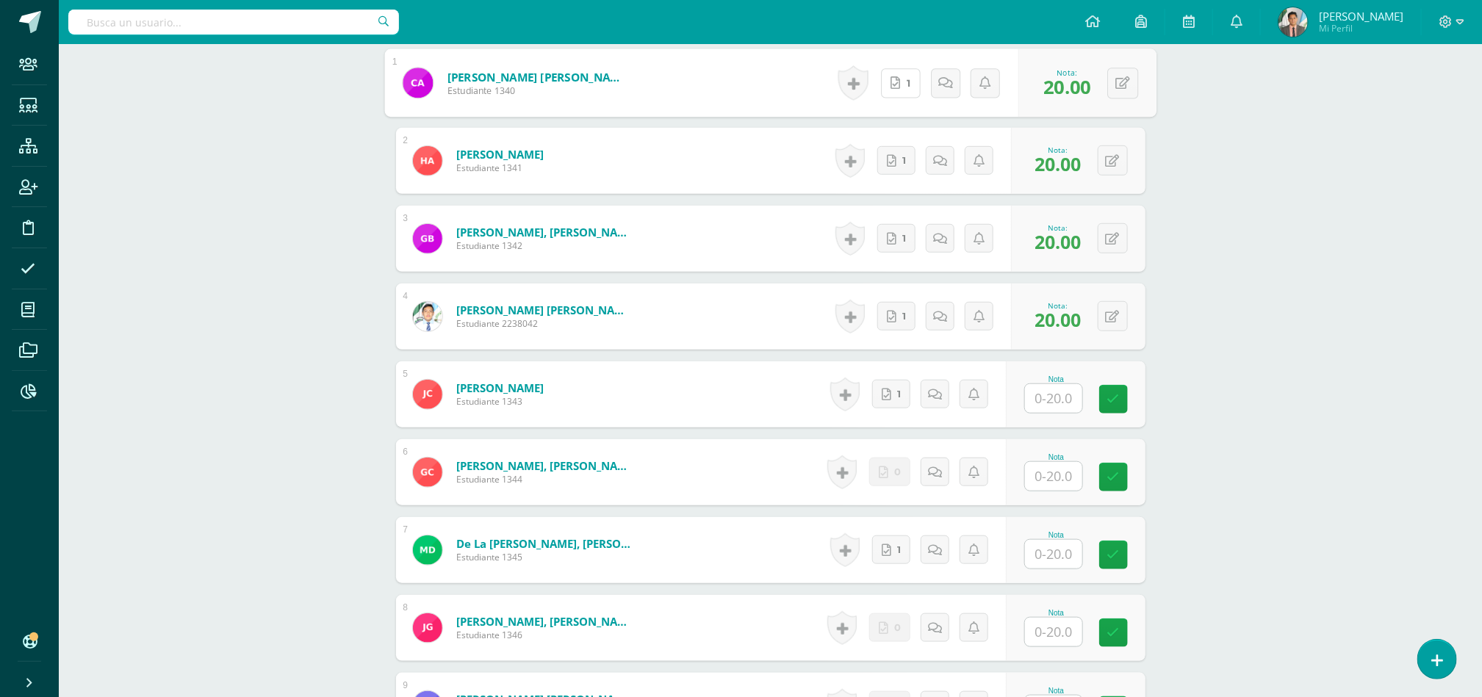
scroll to position [481, 0]
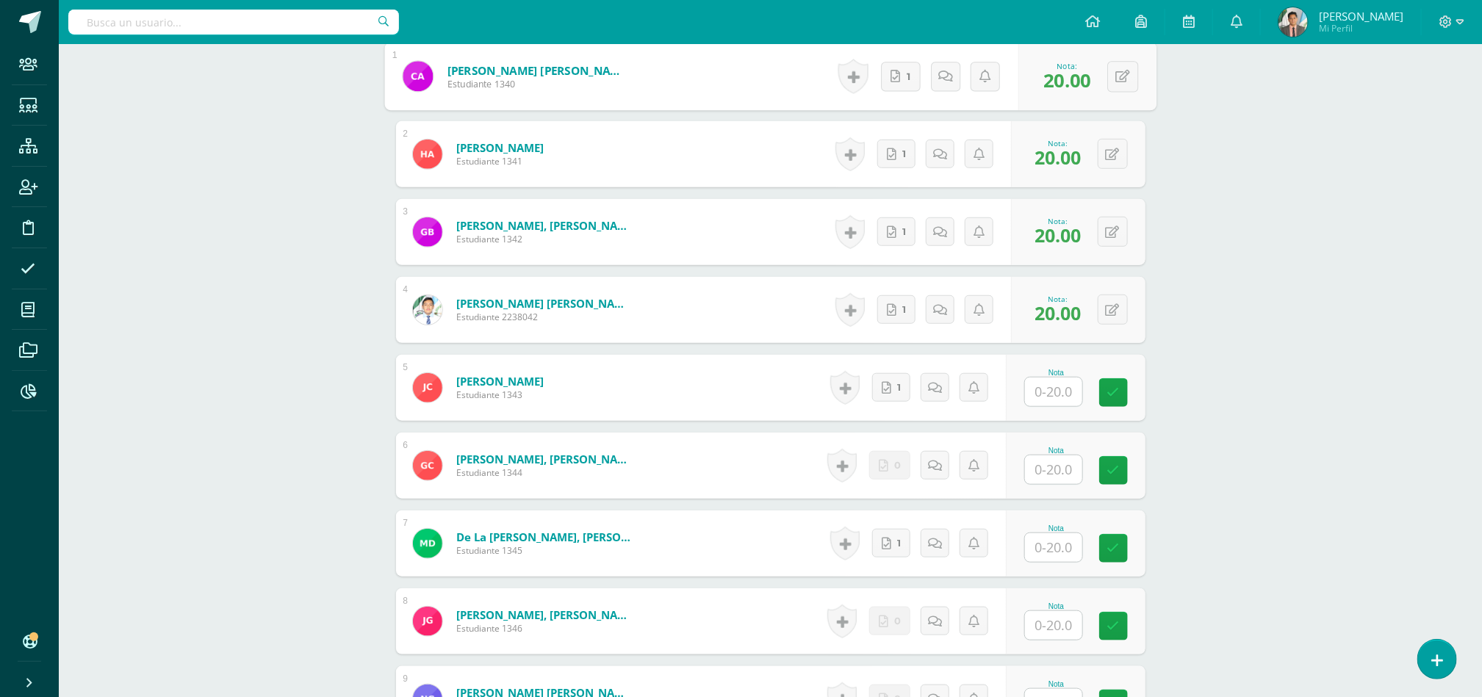
click at [1058, 384] on input "text" at bounding box center [1053, 392] width 57 height 29
type input "20"
type input "0"
type input "20"
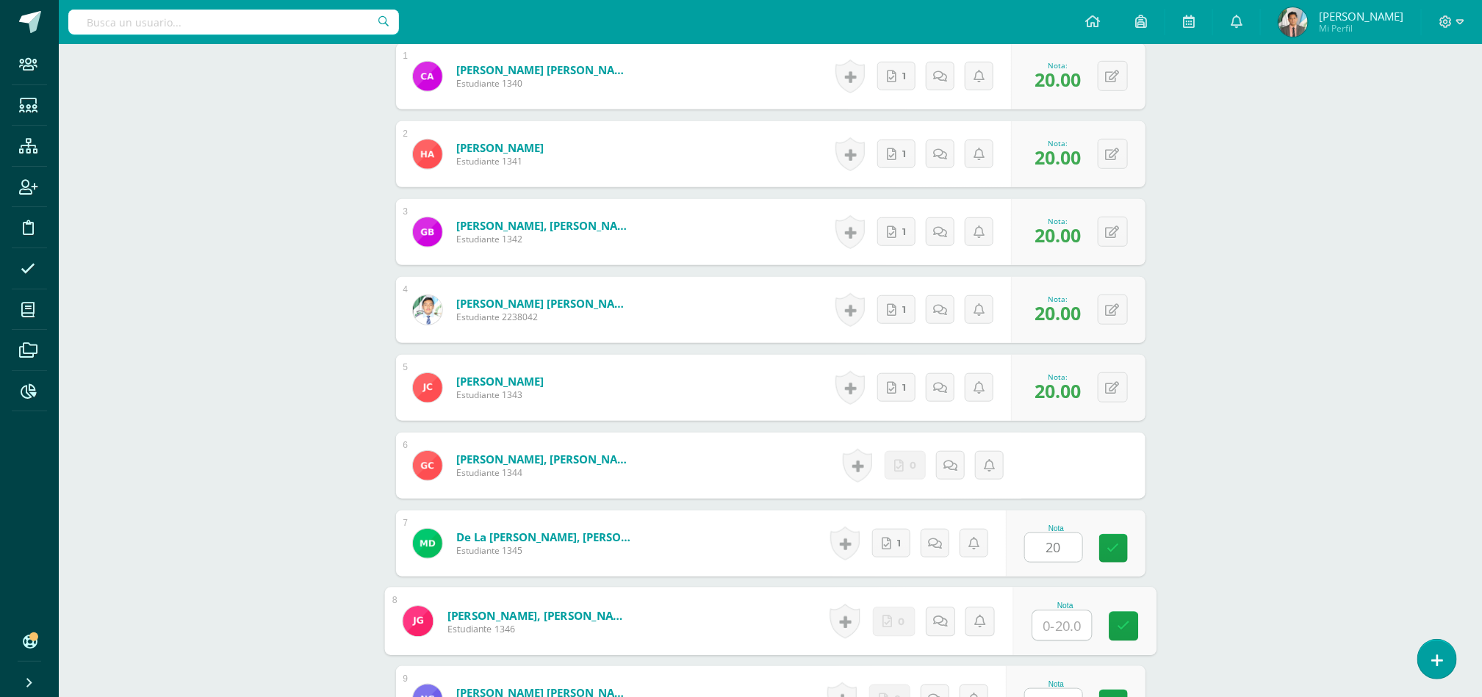
type input "2"
type input "0"
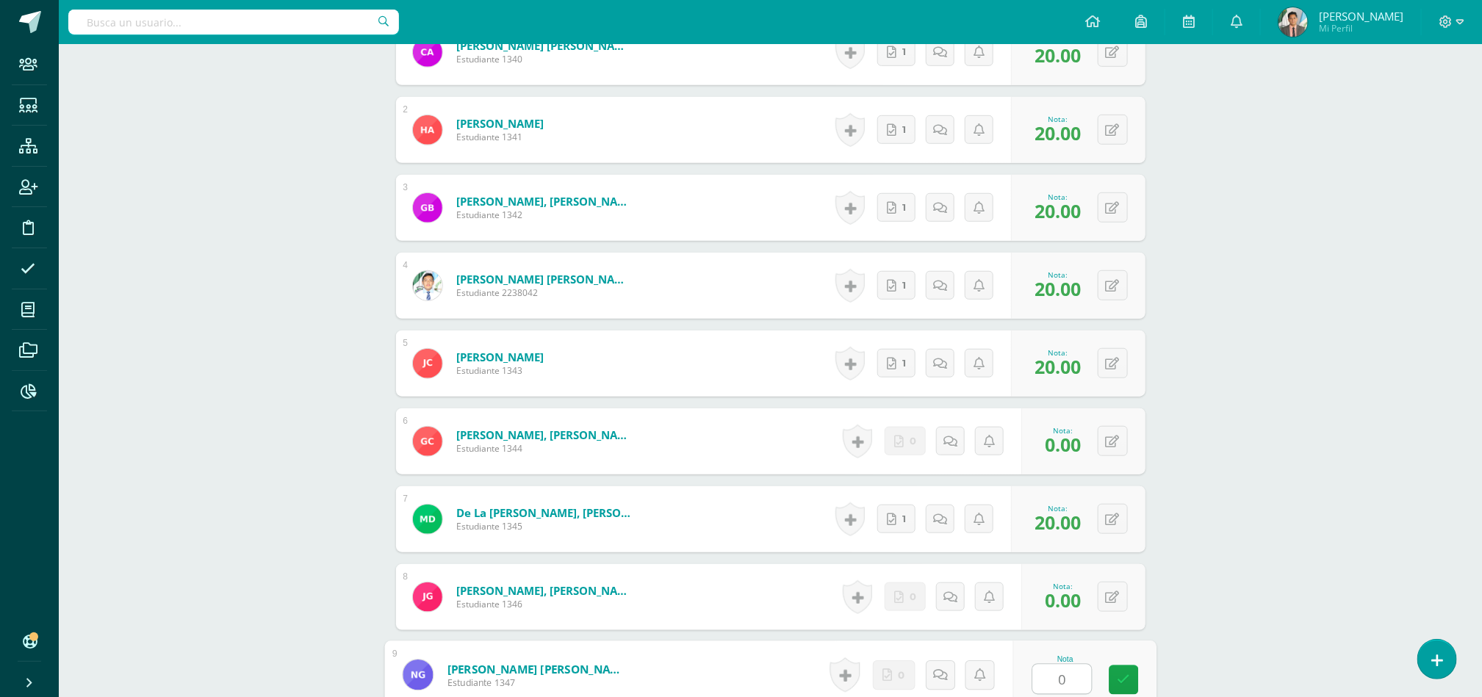
type input "0"
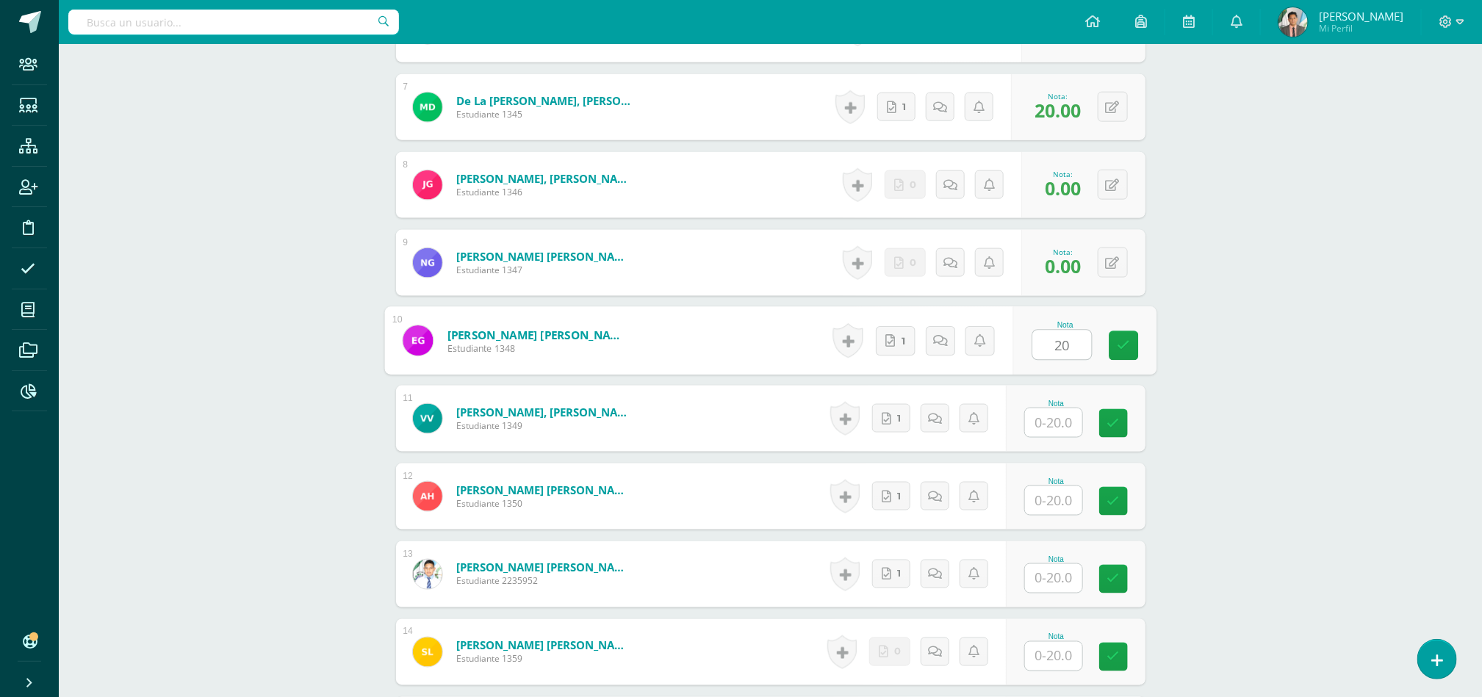
type input "20"
type input "2"
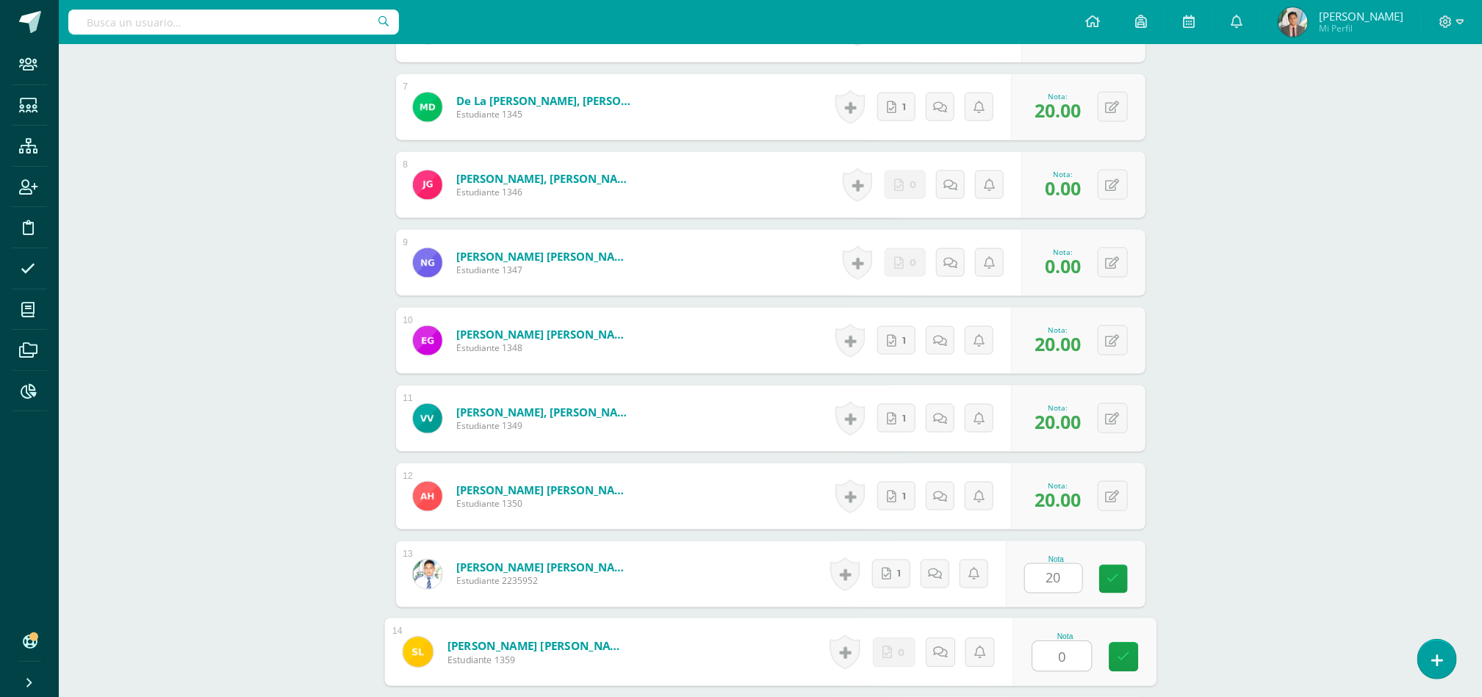
type input "0"
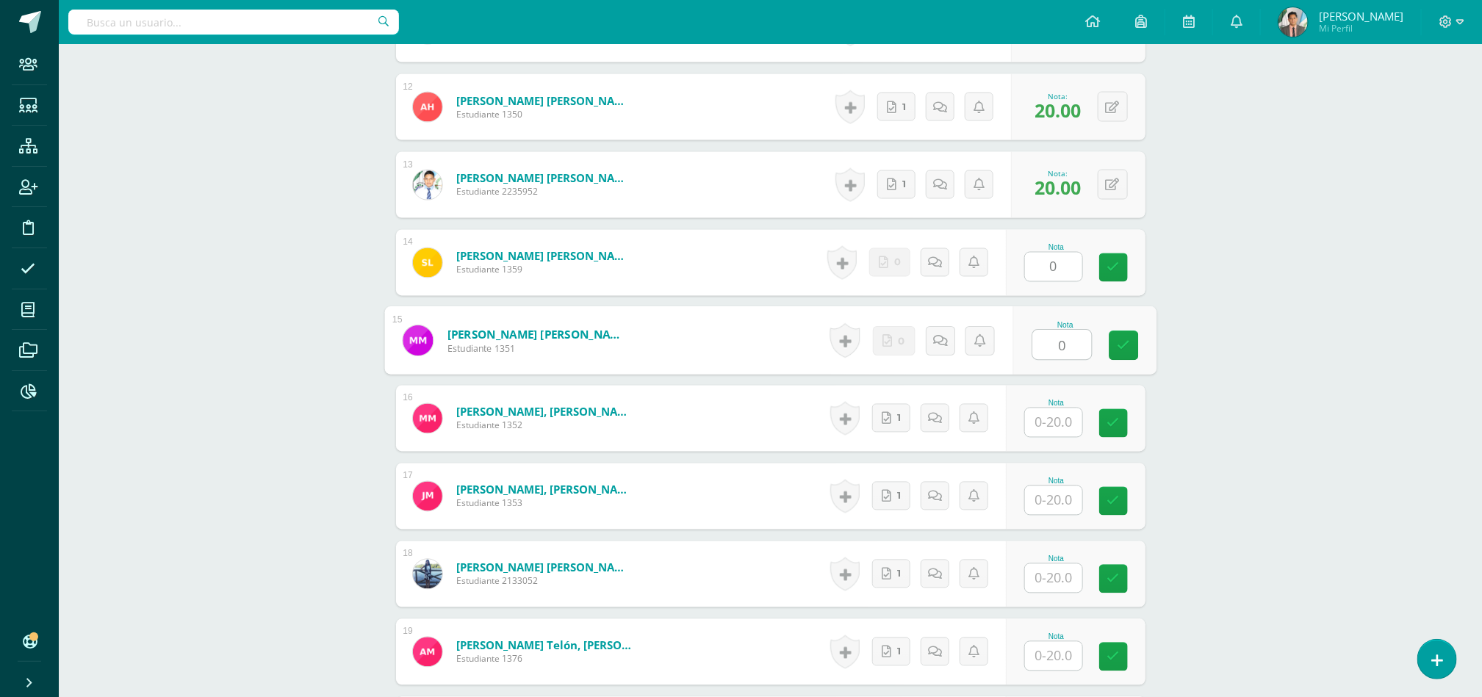
type input "0"
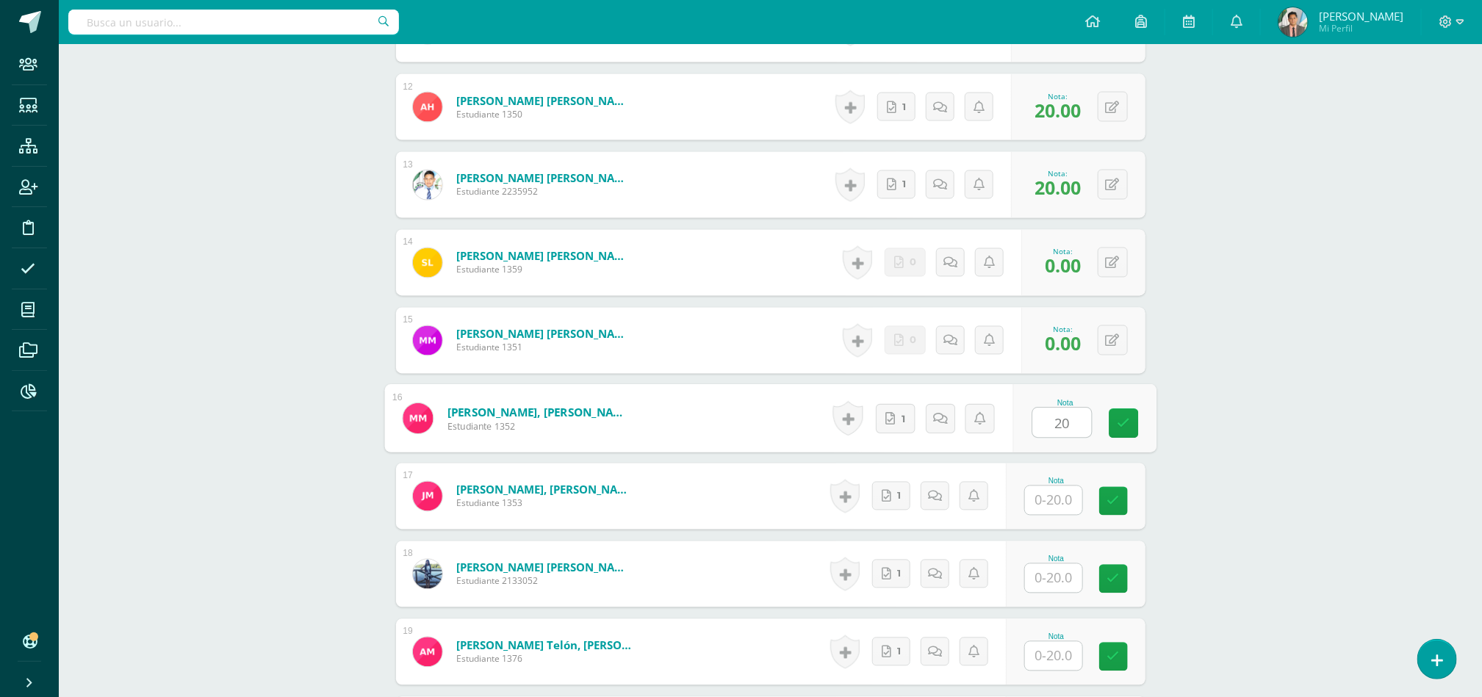
type input "20"
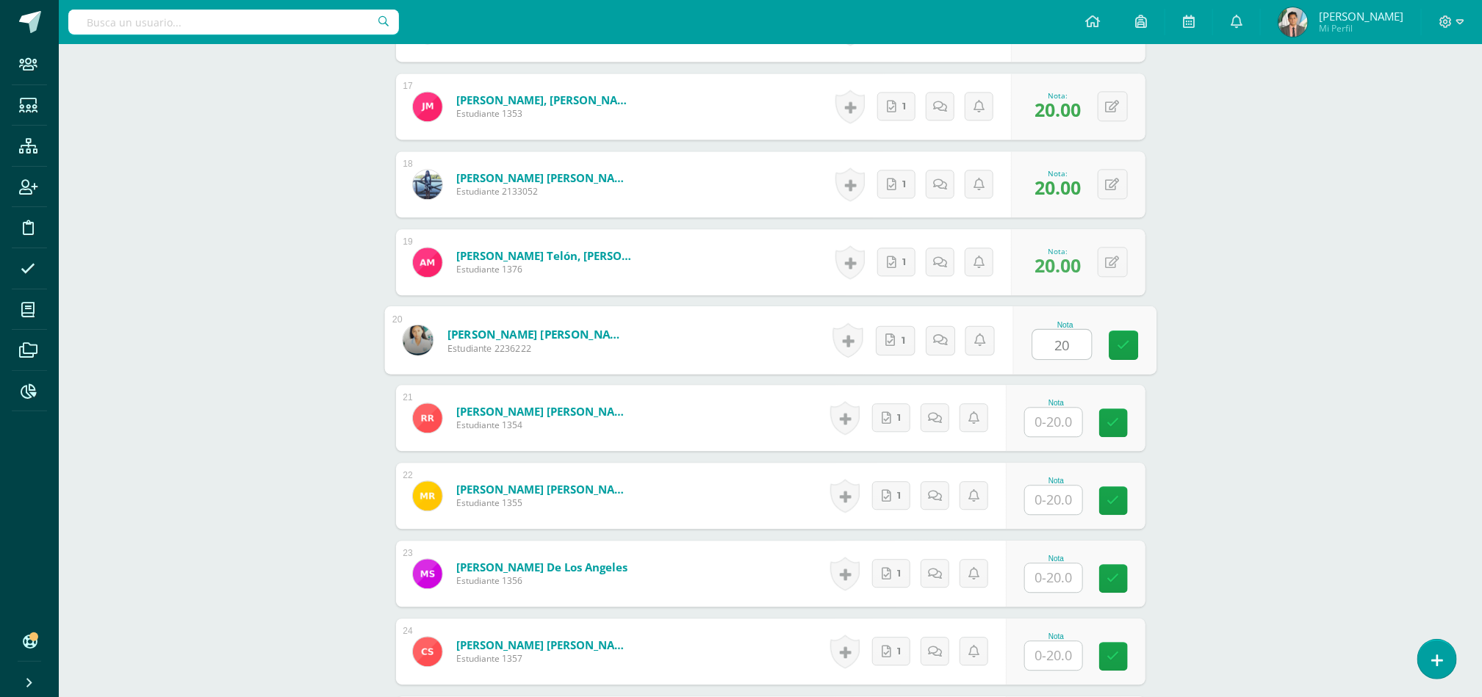
type input "20"
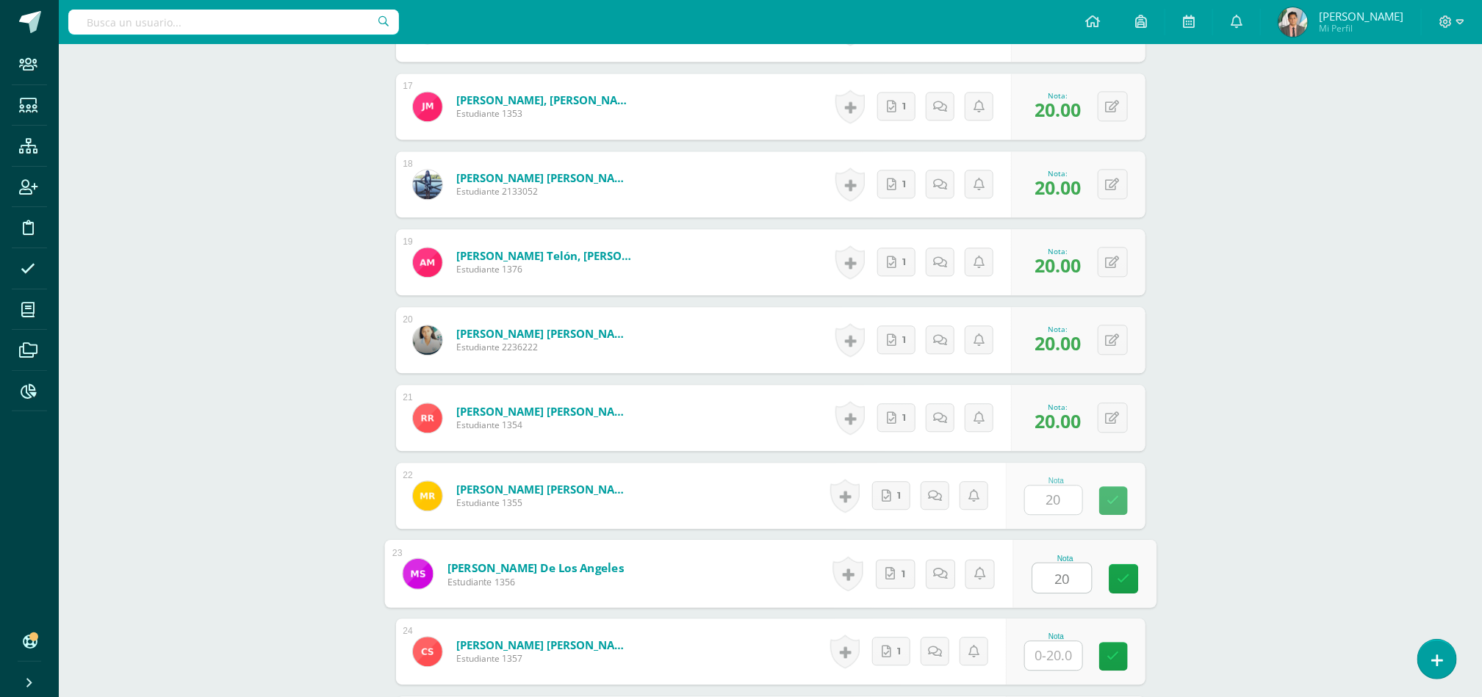
type input "20"
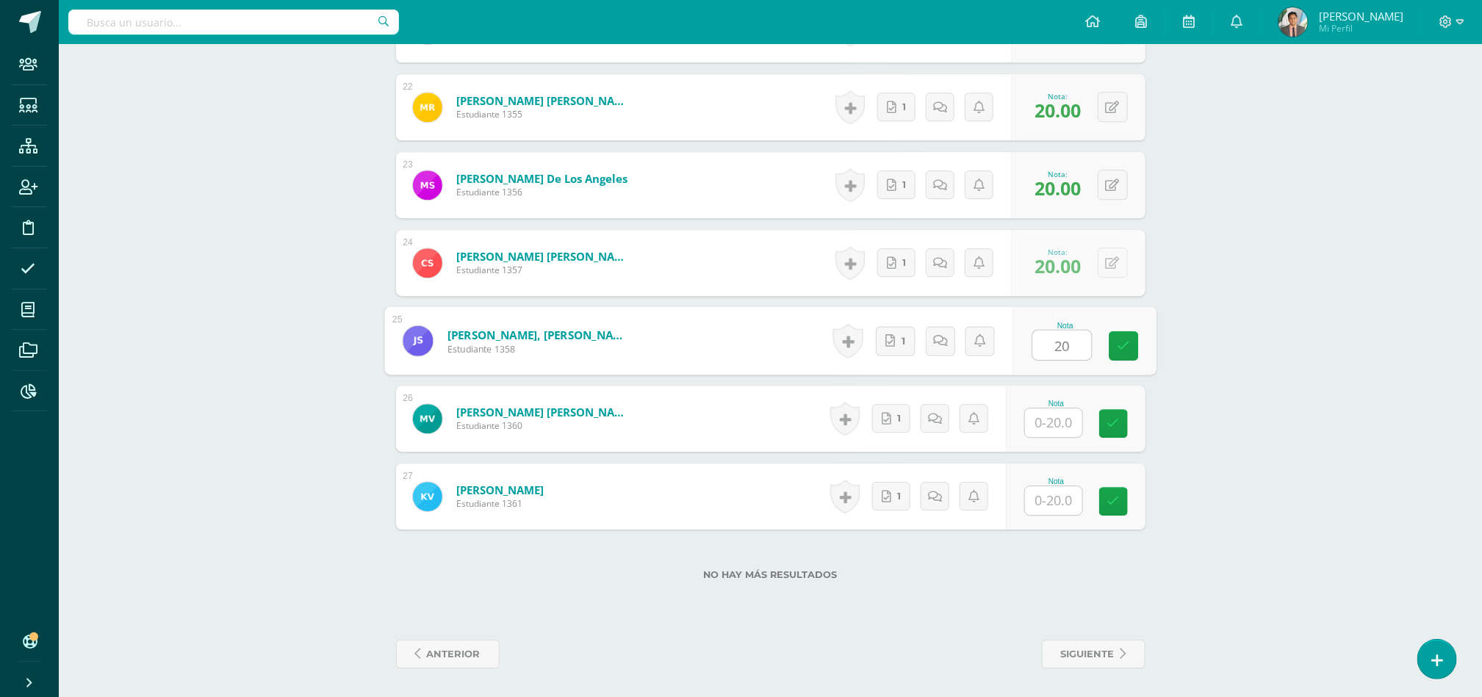
type input "20"
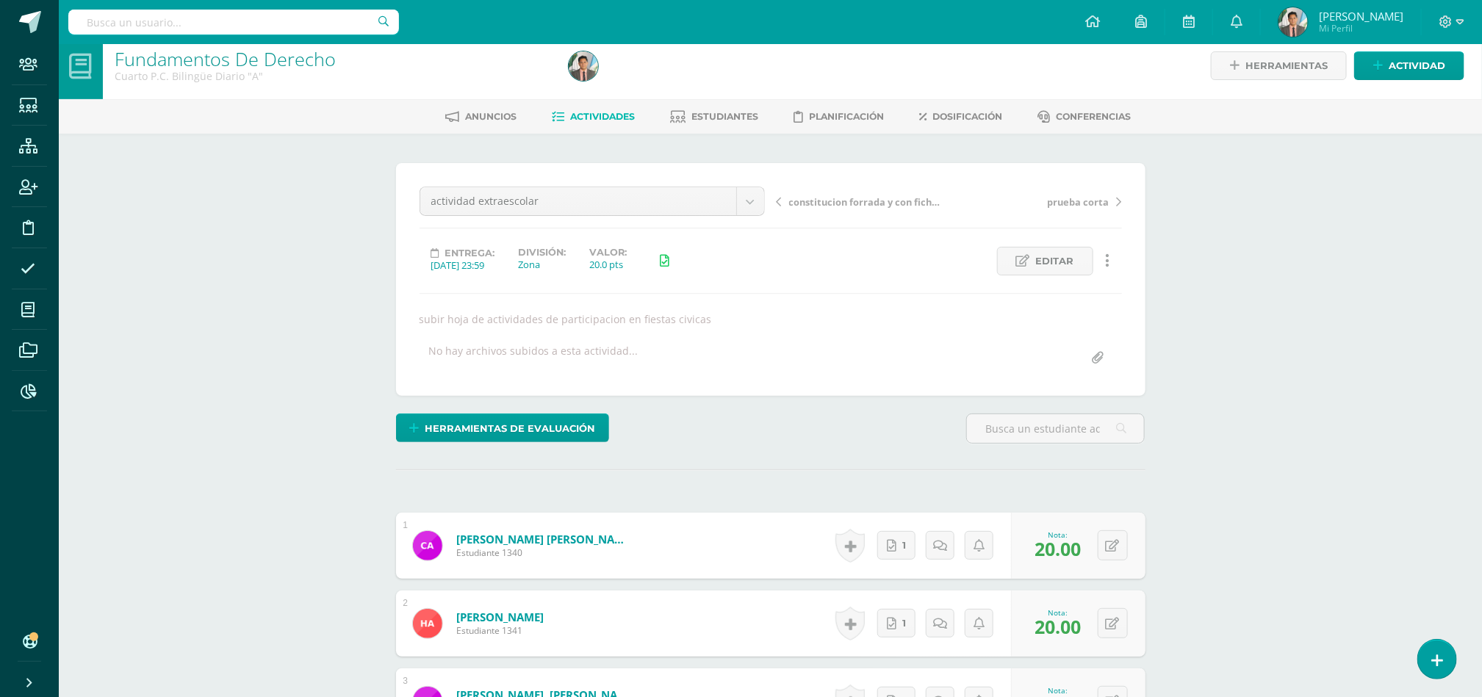
scroll to position [0, 0]
